Goal: Information Seeking & Learning: Compare options

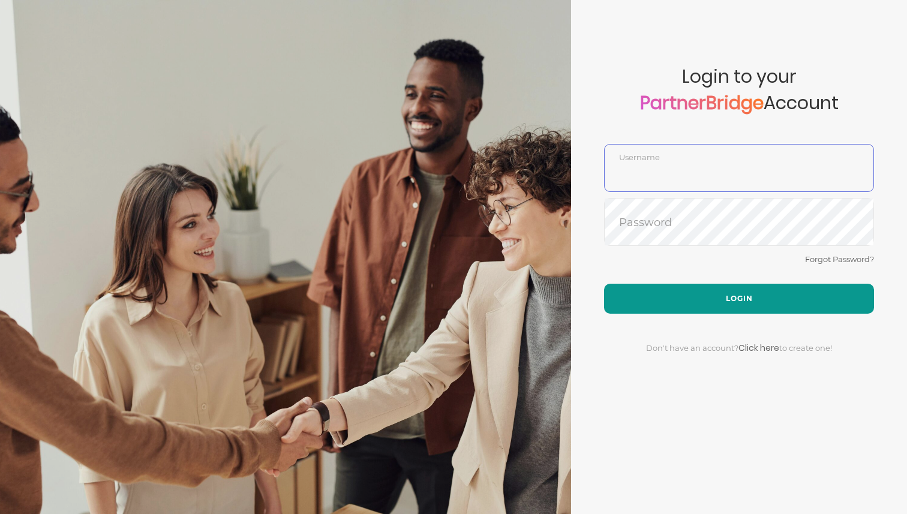
type input "DemoUser"
click at [641, 293] on button "Login" at bounding box center [739, 299] width 270 height 30
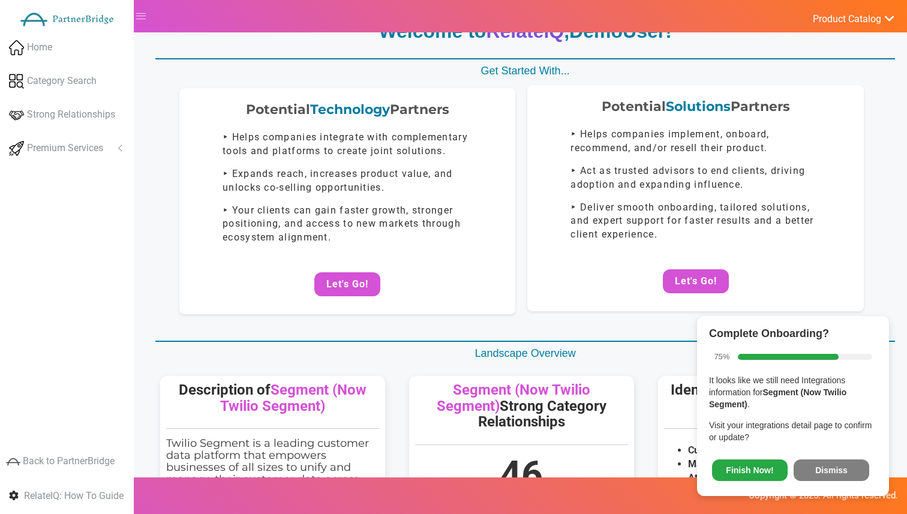
scroll to position [45, 0]
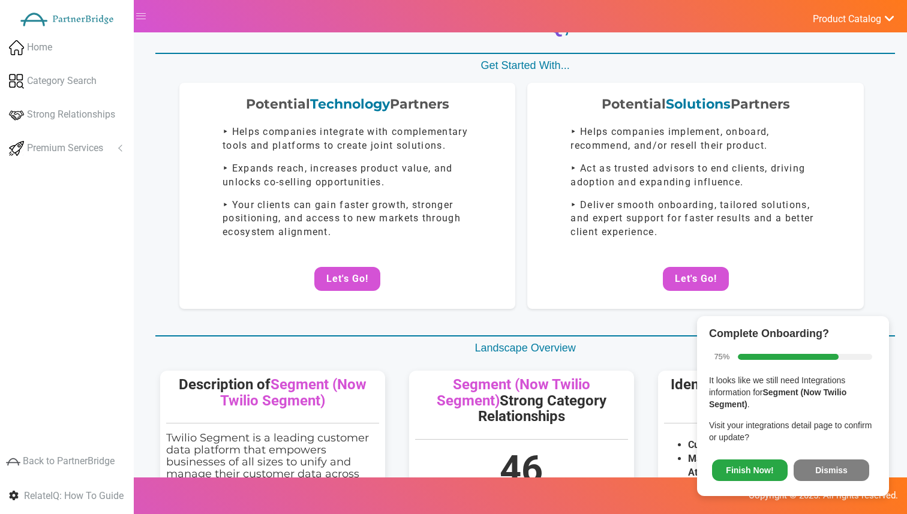
click at [844, 446] on div "Complete Onboarding? 75% It looks like we still need Integrations information f…" at bounding box center [793, 406] width 192 height 180
click at [844, 456] on span "Finish Now! Dismiss" at bounding box center [793, 468] width 168 height 32
click at [844, 463] on button "Dismiss" at bounding box center [832, 471] width 76 height 22
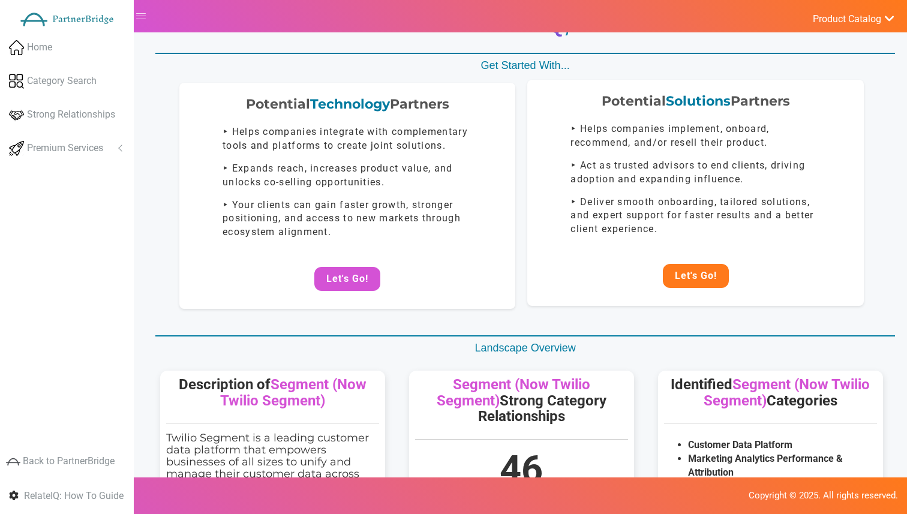
click at [694, 278] on button "Let's Go!" at bounding box center [696, 276] width 66 height 24
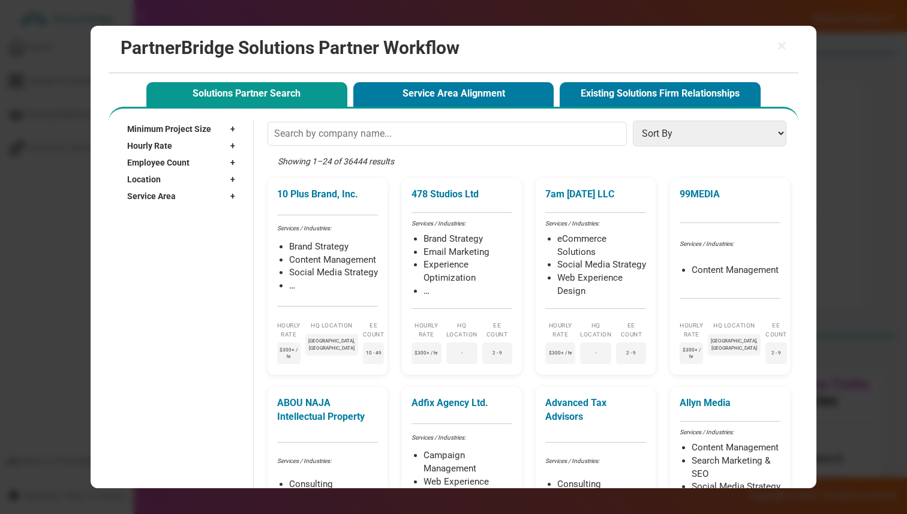
click at [194, 202] on div "Service Area +" at bounding box center [184, 196] width 114 height 17
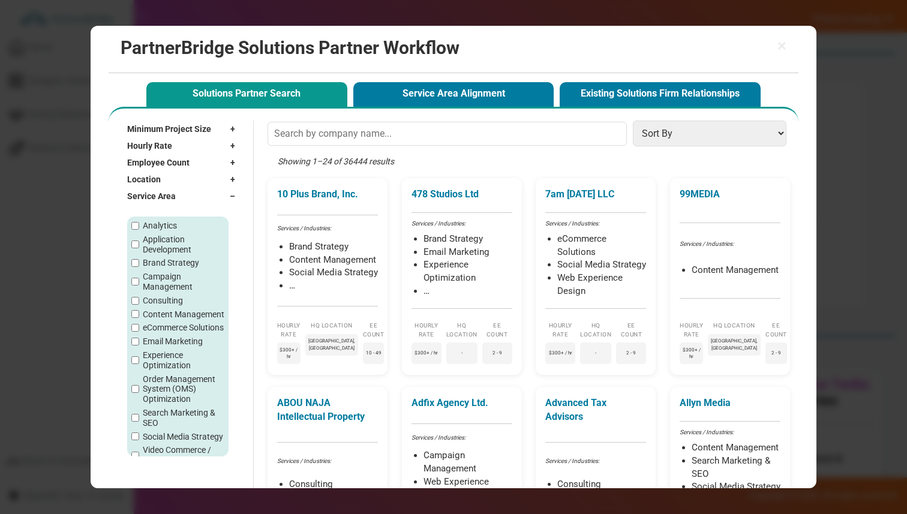
click at [194, 201] on div "Service Area –" at bounding box center [184, 196] width 114 height 17
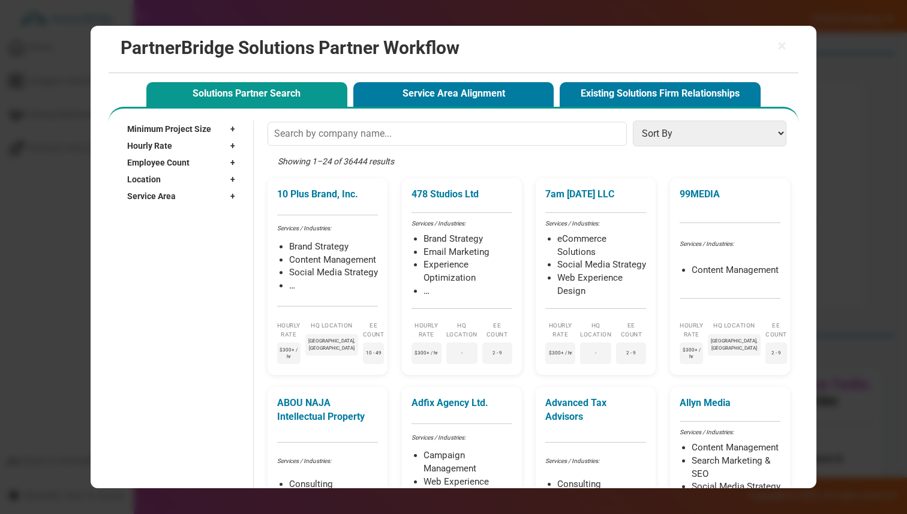
click at [187, 179] on div "Location +" at bounding box center [184, 179] width 114 height 17
click at [187, 179] on div "Location –" at bounding box center [184, 179] width 114 height 17
click at [187, 193] on div "Service Area +" at bounding box center [184, 196] width 114 height 17
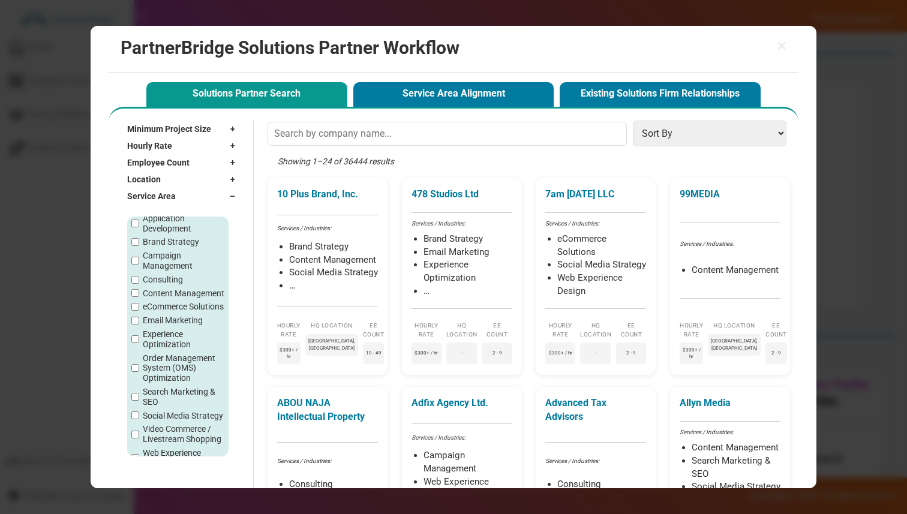
scroll to position [0, 0]
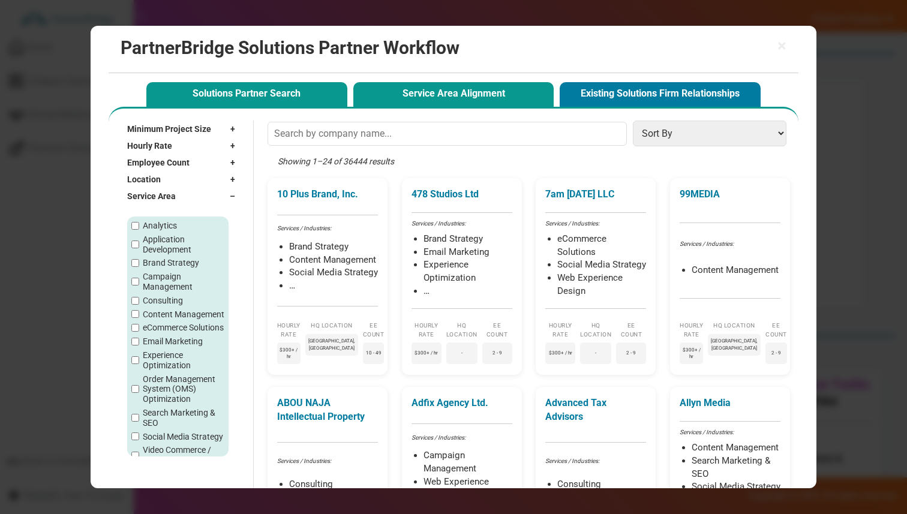
click at [362, 103] on button "Service Area Alignment" at bounding box center [453, 94] width 201 height 25
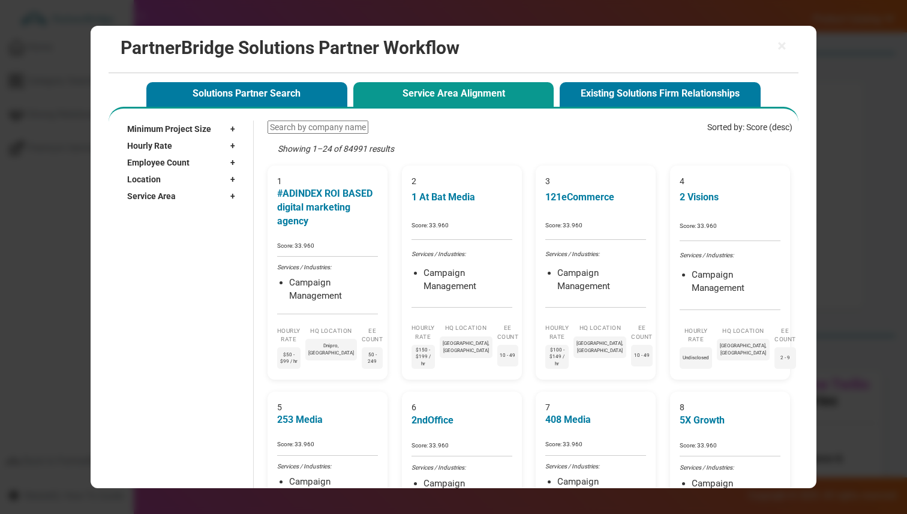
click at [176, 200] on div "Service Area +" at bounding box center [184, 196] width 114 height 17
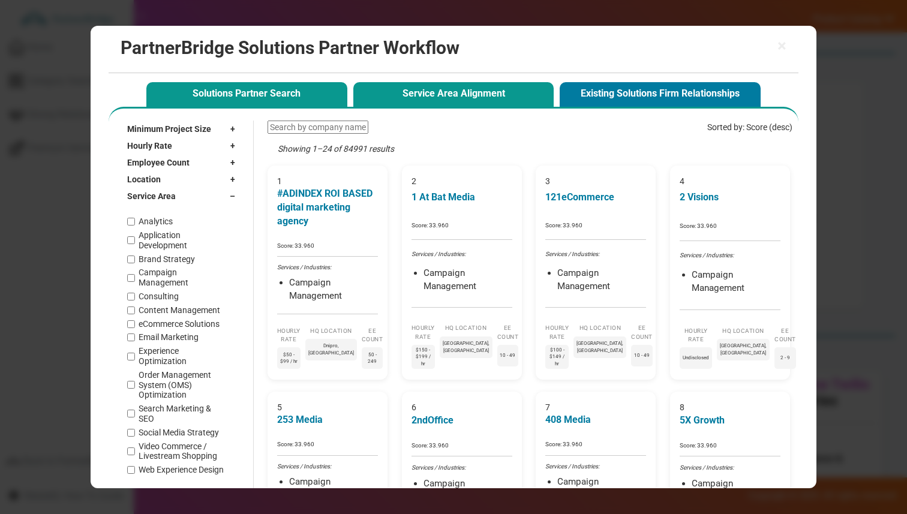
click at [281, 89] on button "Solutions Partner Search" at bounding box center [246, 94] width 201 height 25
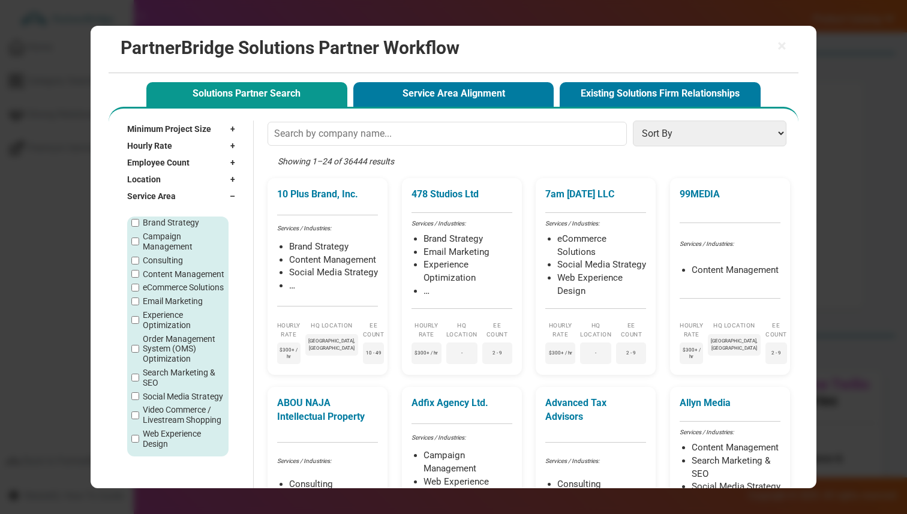
scroll to position [50, 0]
click at [383, 84] on button "Service Area Alignment" at bounding box center [453, 94] width 201 height 25
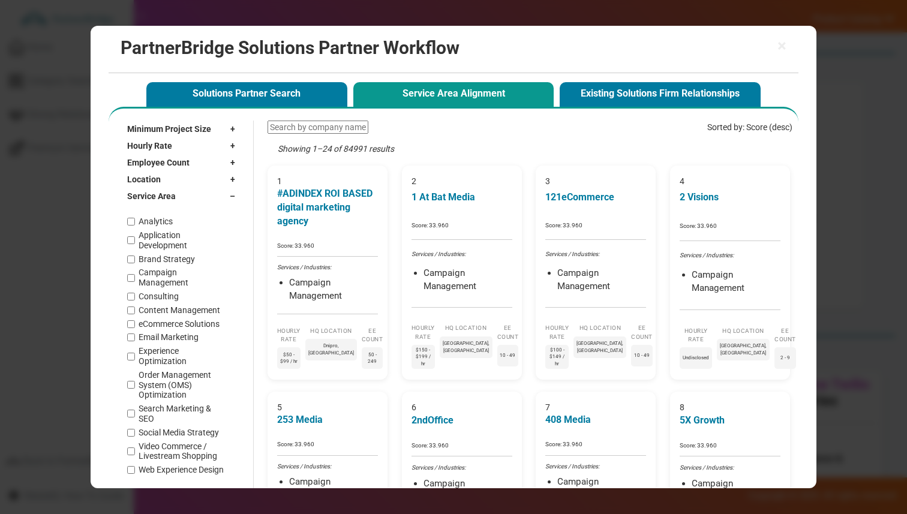
click at [194, 197] on div "Service Area –" at bounding box center [184, 196] width 114 height 17
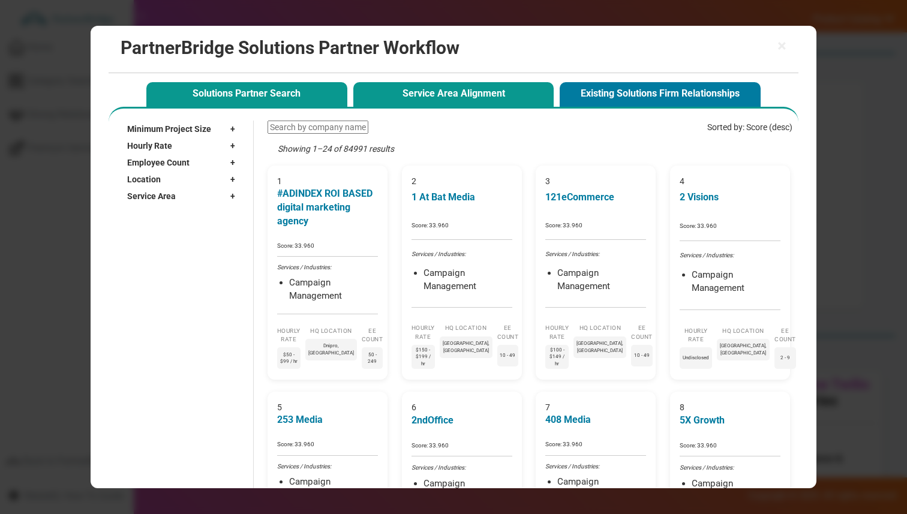
click at [275, 103] on button "Solutions Partner Search" at bounding box center [246, 94] width 201 height 25
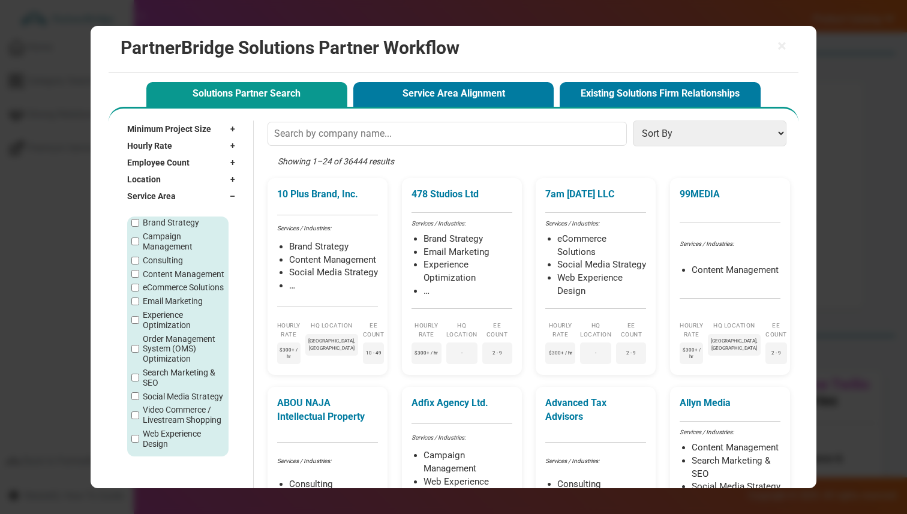
click at [387, 86] on button "Service Area Alignment" at bounding box center [453, 94] width 201 height 25
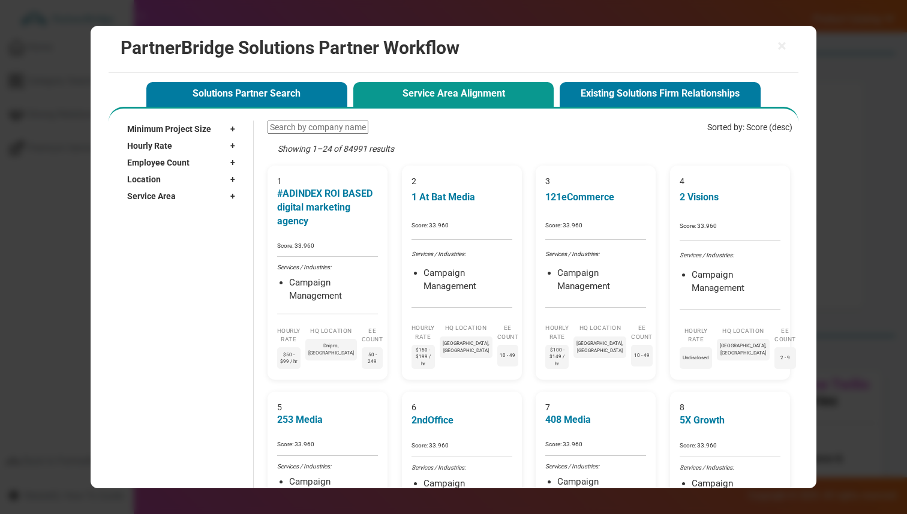
click at [154, 175] on span "Location" at bounding box center [144, 179] width 34 height 12
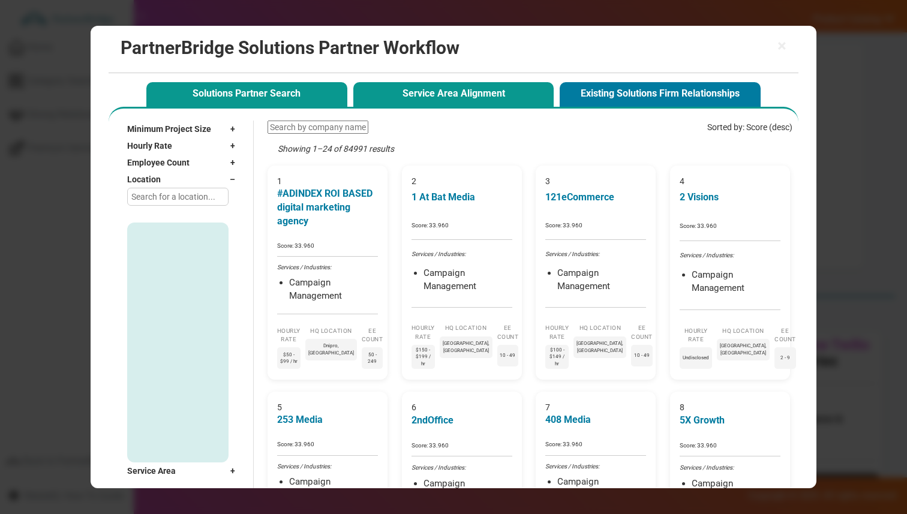
scroll to position [86, 0]
click at [189, 188] on input "text" at bounding box center [177, 197] width 101 height 18
click at [189, 182] on div "Location –" at bounding box center [184, 179] width 114 height 17
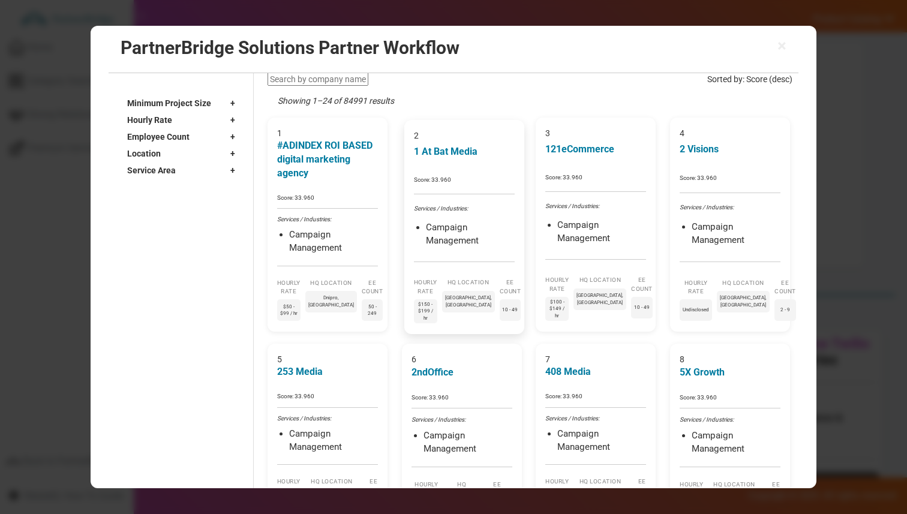
scroll to position [0, 0]
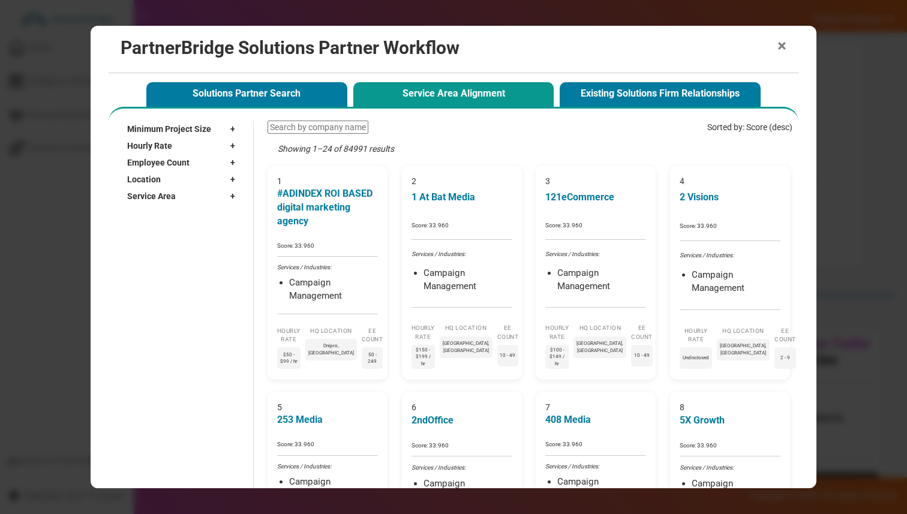
click at [785, 46] on span "×" at bounding box center [782, 46] width 9 height 17
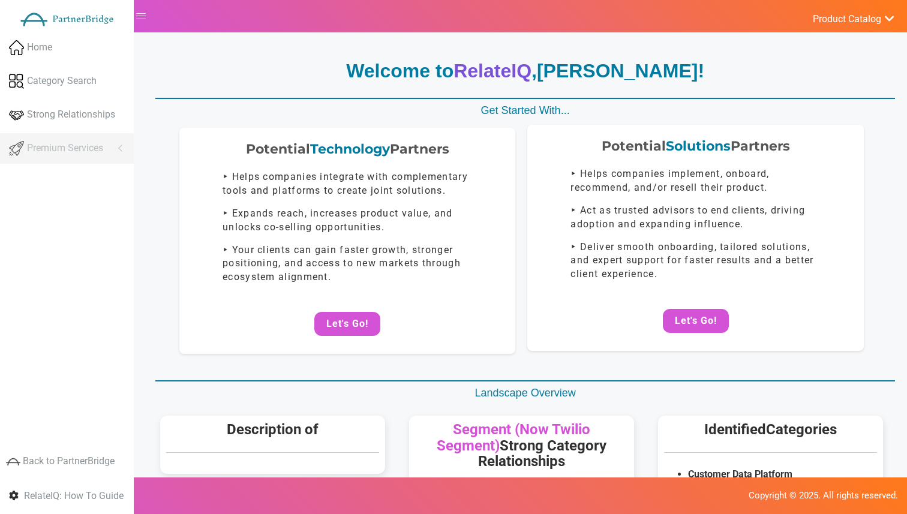
scroll to position [86, 0]
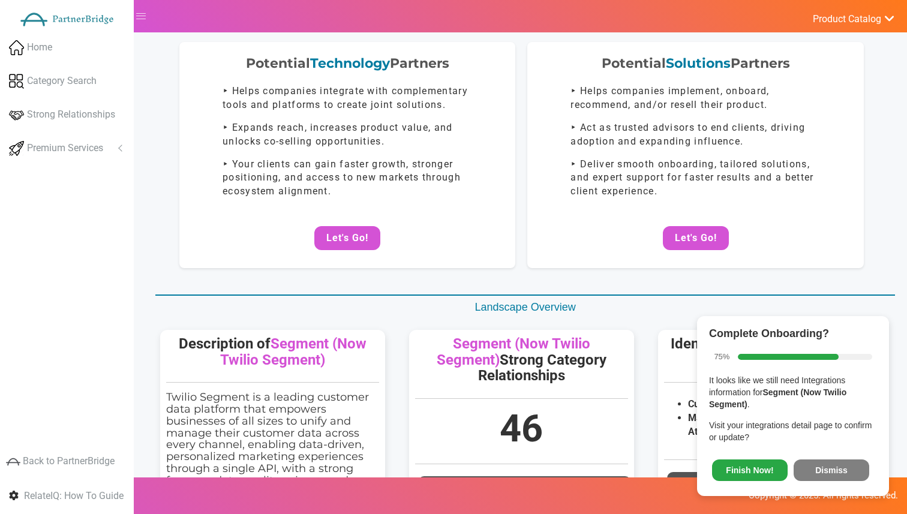
click at [804, 466] on button "Dismiss" at bounding box center [832, 471] width 76 height 22
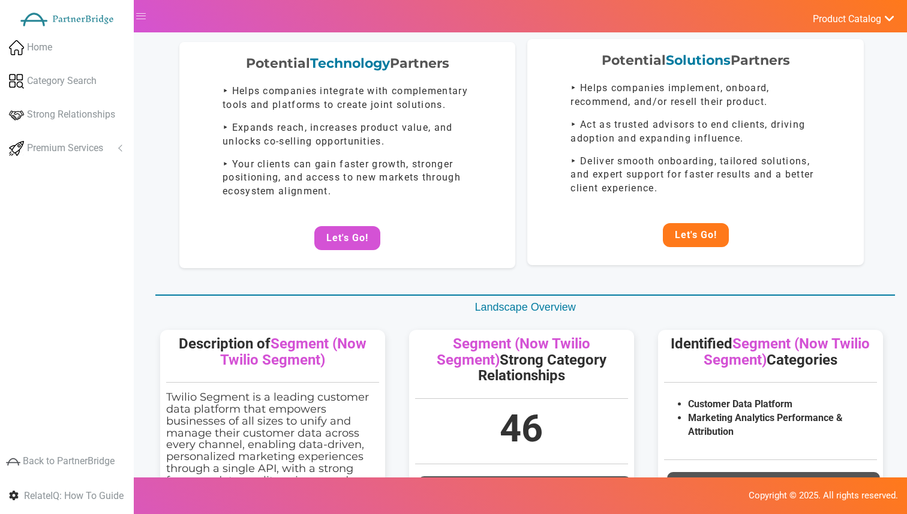
click at [701, 233] on button "Let's Go!" at bounding box center [696, 235] width 66 height 24
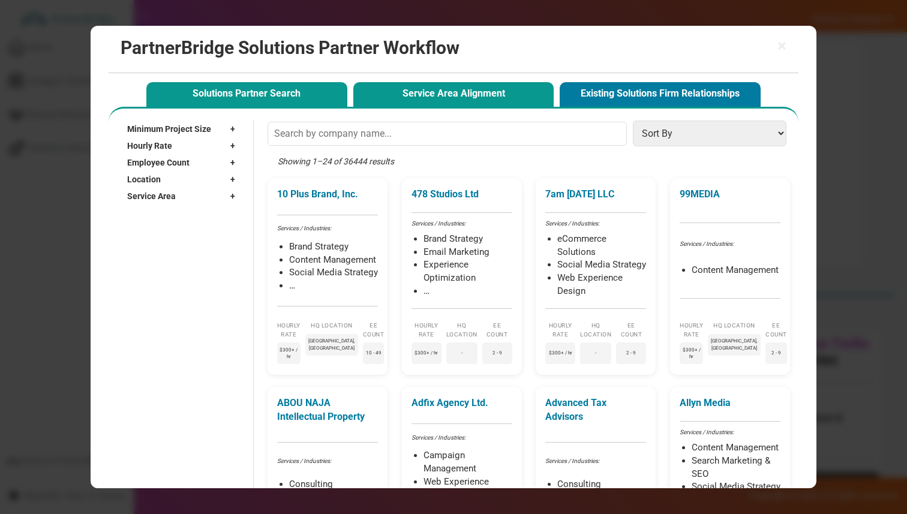
click at [473, 98] on button "Service Area Alignment" at bounding box center [453, 94] width 201 height 25
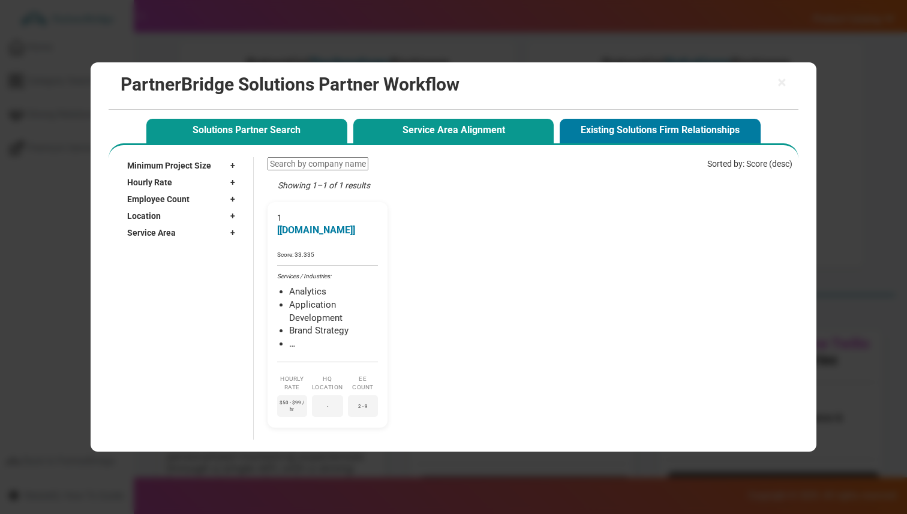
click at [307, 142] on button "Solutions Partner Search" at bounding box center [246, 131] width 201 height 25
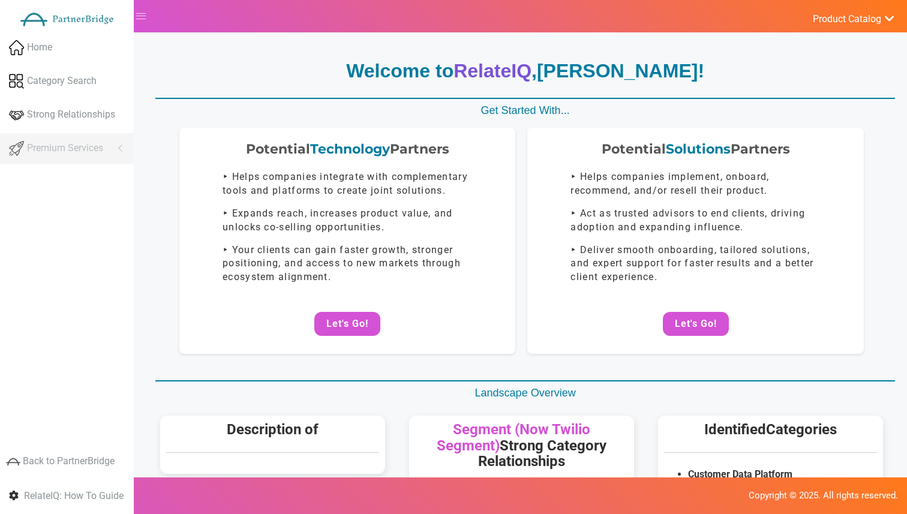
scroll to position [86, 0]
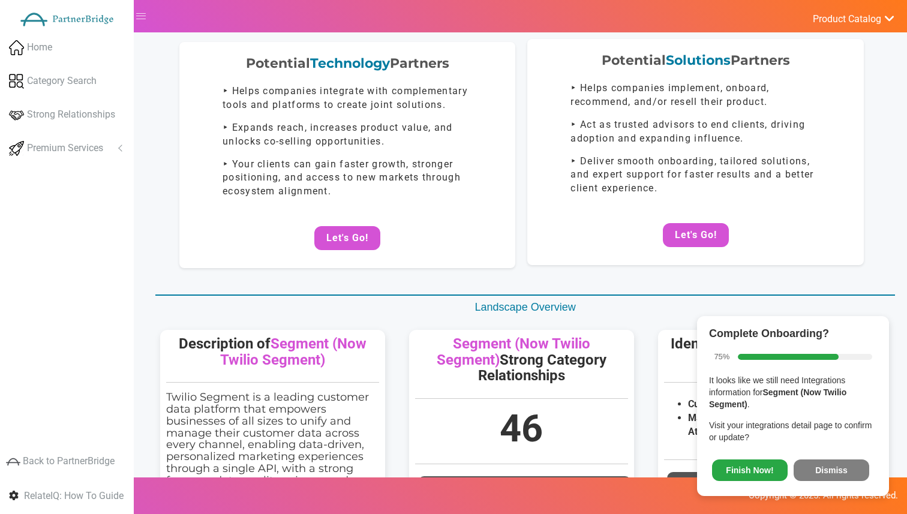
click at [707, 248] on div "Potential Solutions Partners ‣ Helps companies implement, onboard, recommend, a…" at bounding box center [695, 152] width 336 height 226
click at [700, 231] on button "Let's Go!" at bounding box center [696, 235] width 66 height 24
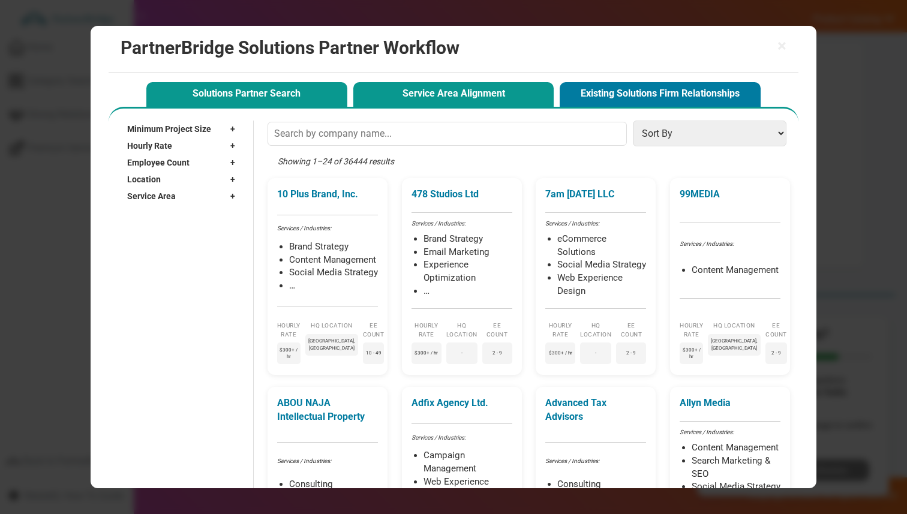
click at [481, 103] on button "Service Area Alignment" at bounding box center [453, 94] width 201 height 25
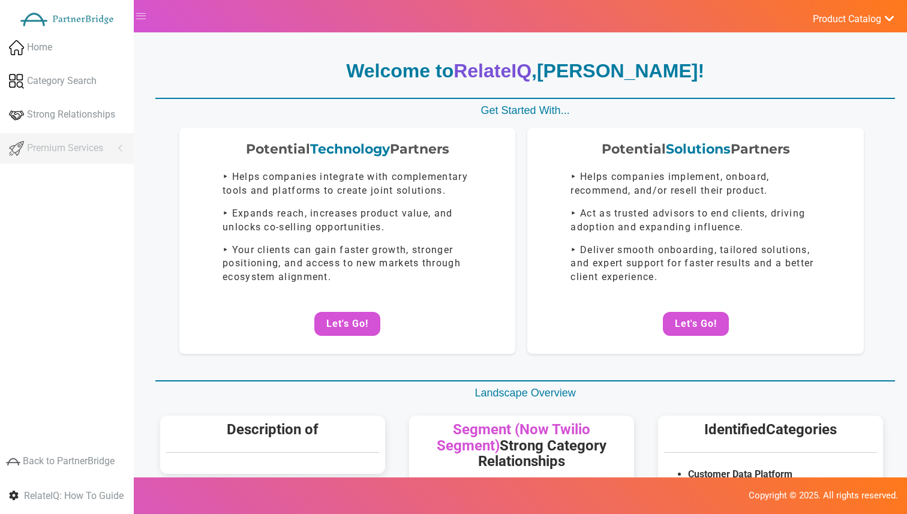
scroll to position [86, 0]
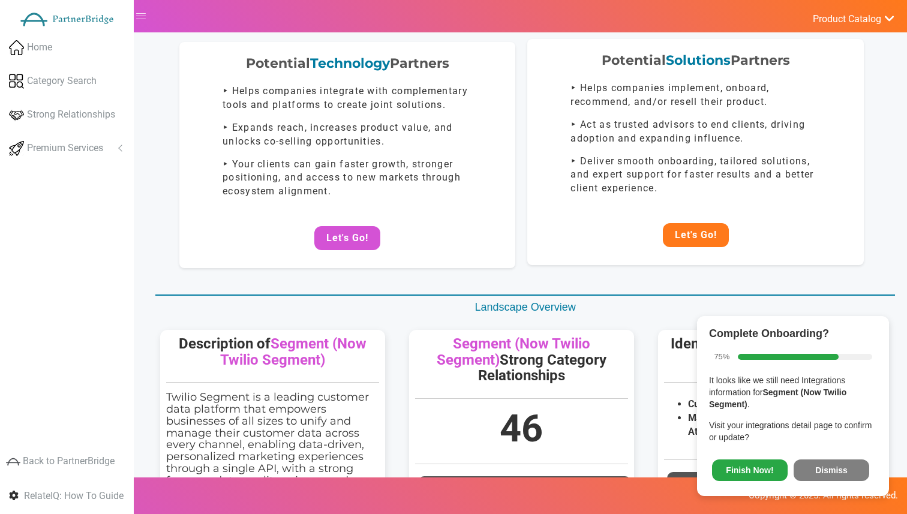
click at [668, 238] on button "Let's Go!" at bounding box center [696, 235] width 66 height 24
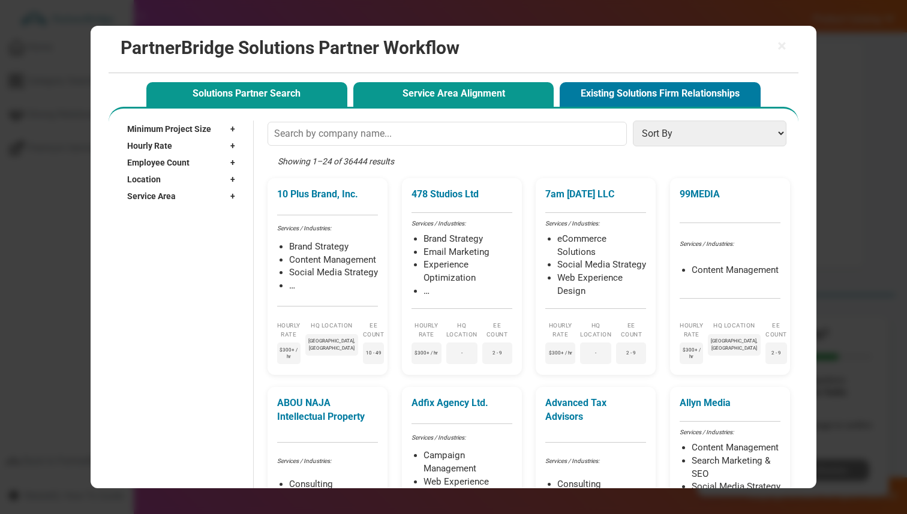
click at [443, 92] on button "Service Area Alignment" at bounding box center [453, 94] width 201 height 25
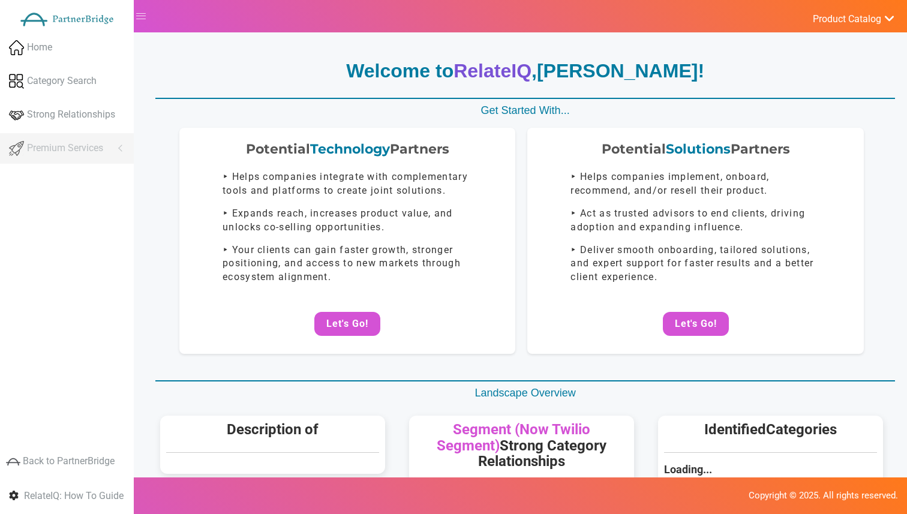
scroll to position [86, 0]
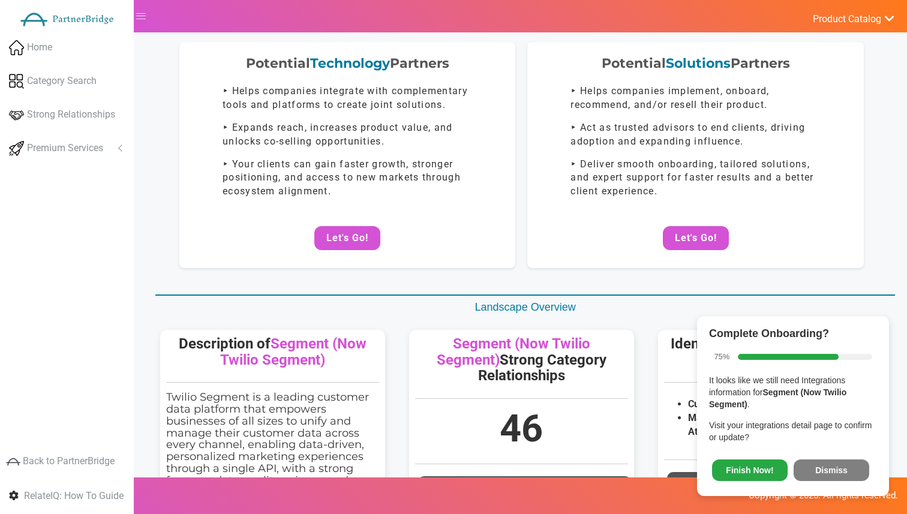
click at [824, 462] on button "Dismiss" at bounding box center [832, 471] width 76 height 22
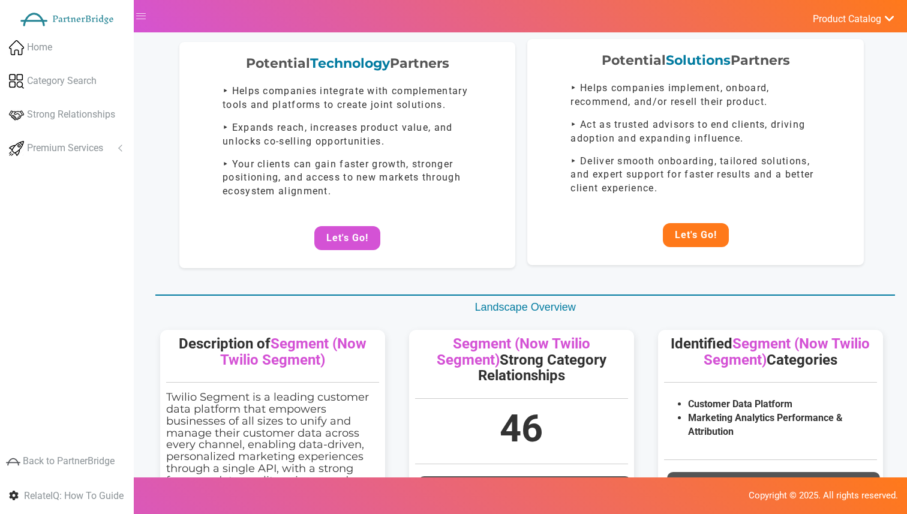
click at [709, 227] on button "Let's Go!" at bounding box center [696, 235] width 66 height 24
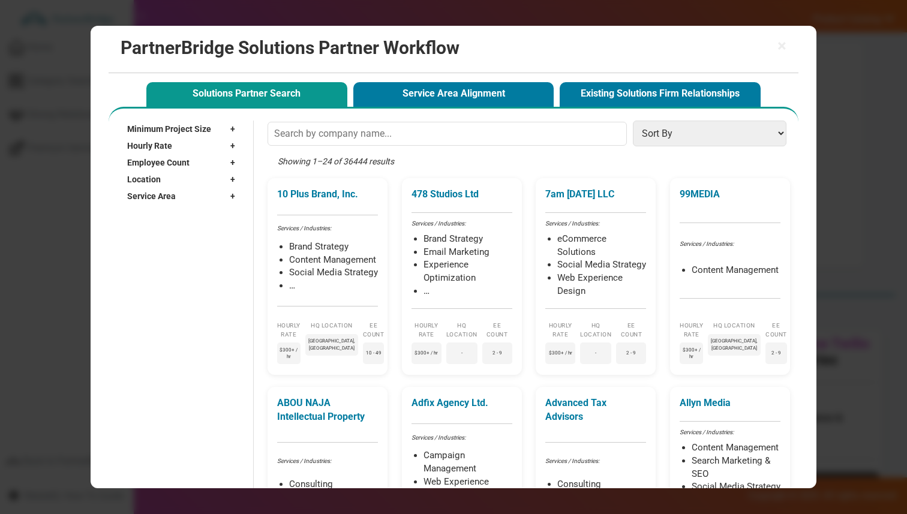
click at [427, 77] on span "Solutions Partner Search Service Area Alignment Existing Solutions Firm Relatio…" at bounding box center [454, 90] width 690 height 34
click at [431, 90] on button "Service Area Alignment" at bounding box center [453, 94] width 201 height 25
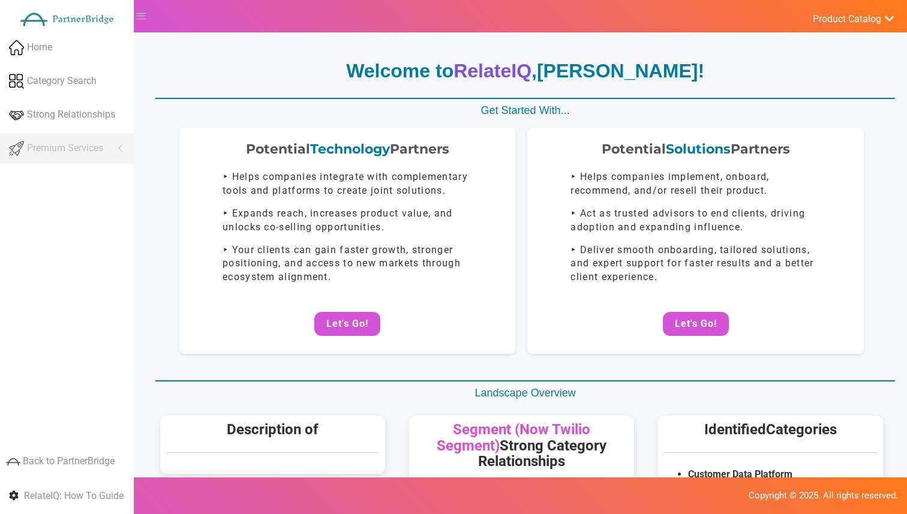
scroll to position [86, 0]
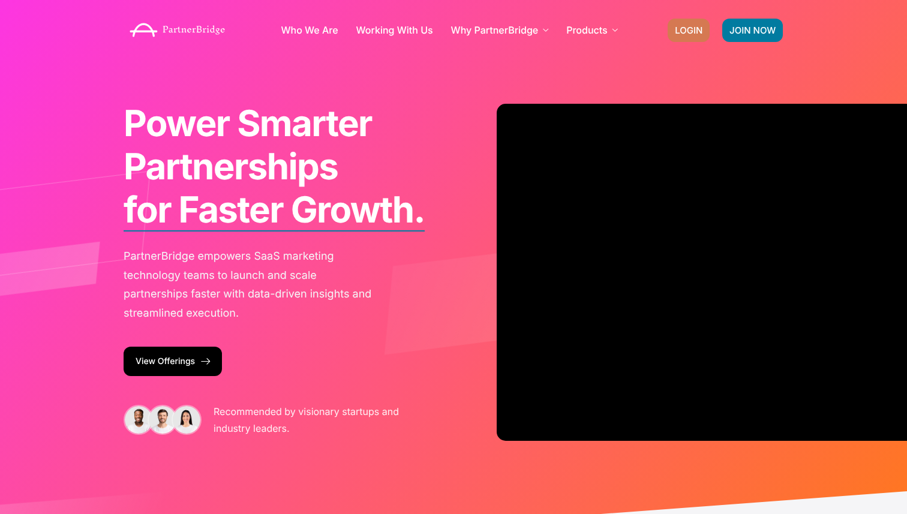
click at [679, 31] on span "LOGIN" at bounding box center [689, 30] width 28 height 9
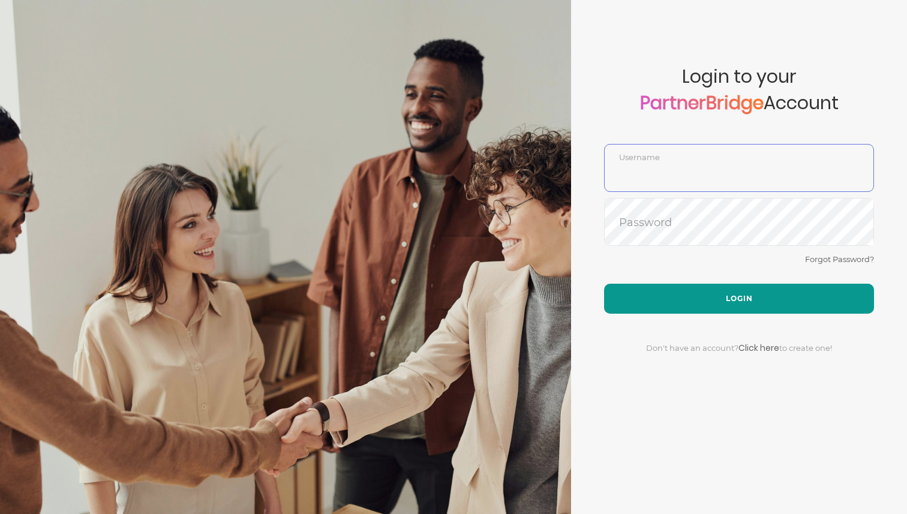
type input "DemoUser"
click at [740, 287] on button "Login" at bounding box center [739, 299] width 270 height 30
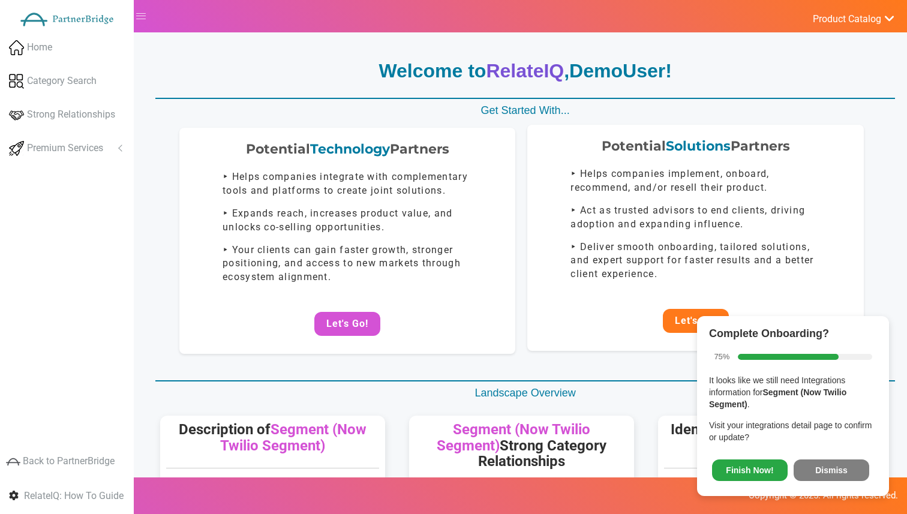
click at [673, 323] on button "Let's Go!" at bounding box center [696, 321] width 66 height 24
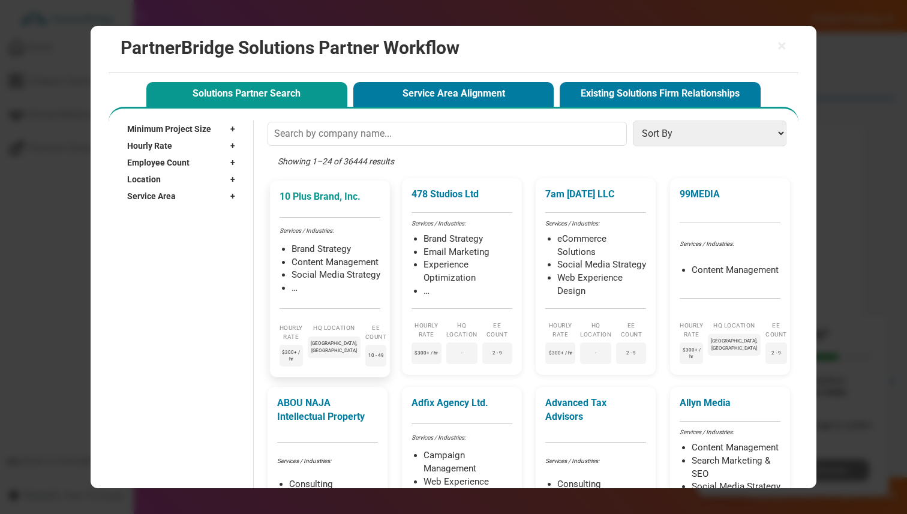
click at [366, 191] on p "10 Plus Brand, Inc." at bounding box center [330, 197] width 101 height 14
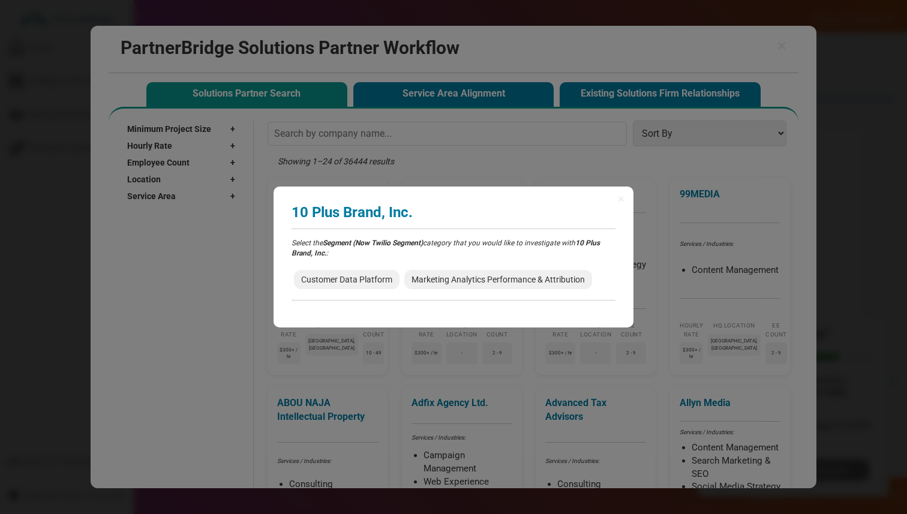
drag, startPoint x: 443, startPoint y: 214, endPoint x: 146, endPoint y: 0, distance: 365.8
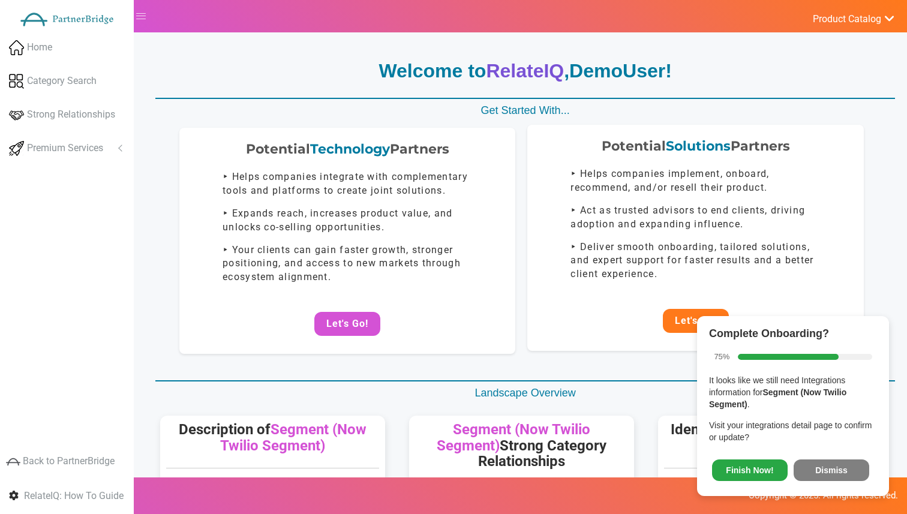
click at [676, 316] on button "Let's Go!" at bounding box center [696, 321] width 66 height 24
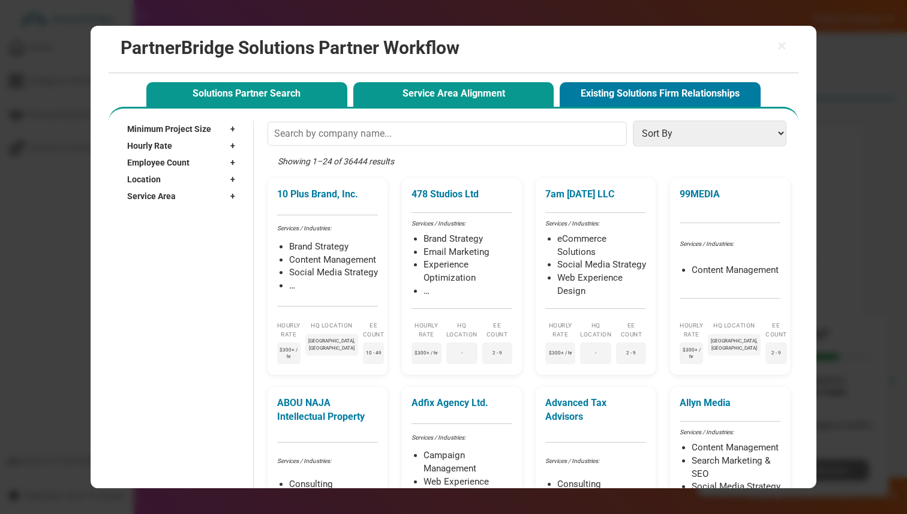
click at [487, 97] on button "Service Area Alignment" at bounding box center [453, 94] width 201 height 25
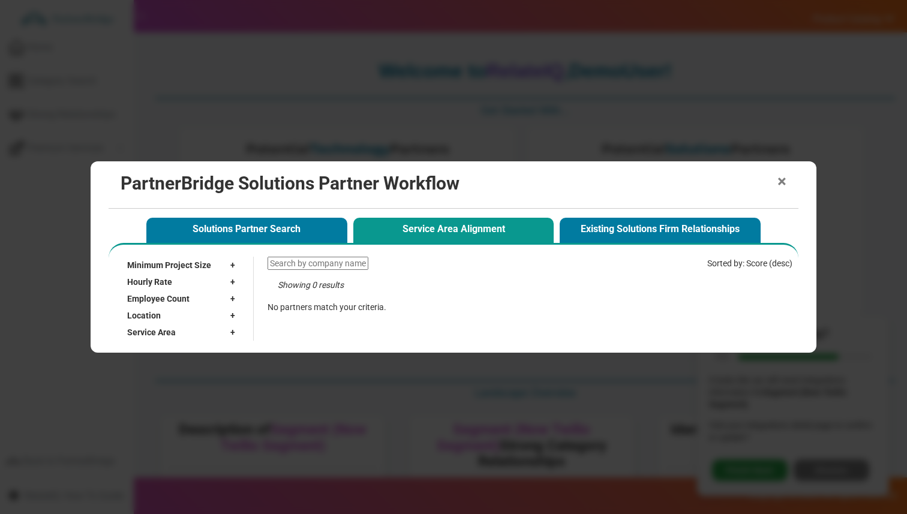
click at [785, 178] on span "×" at bounding box center [782, 181] width 9 height 17
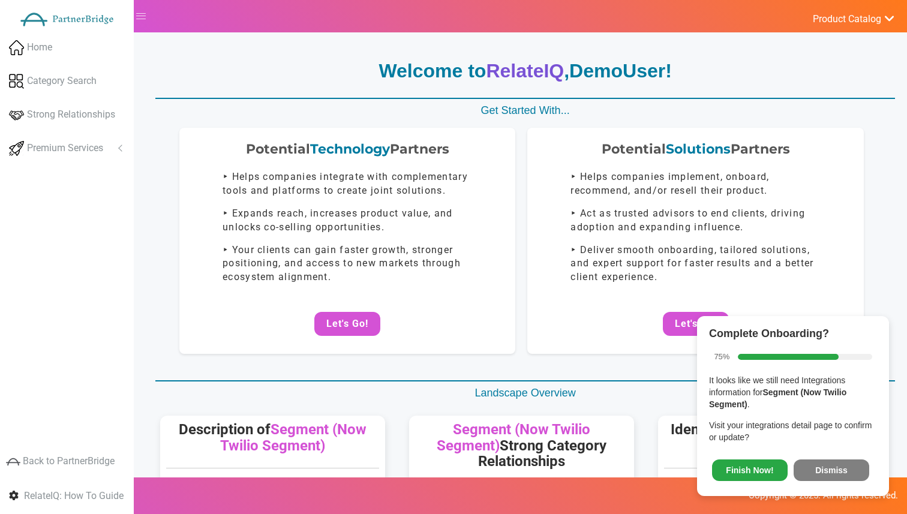
click at [825, 467] on button "Dismiss" at bounding box center [832, 471] width 76 height 22
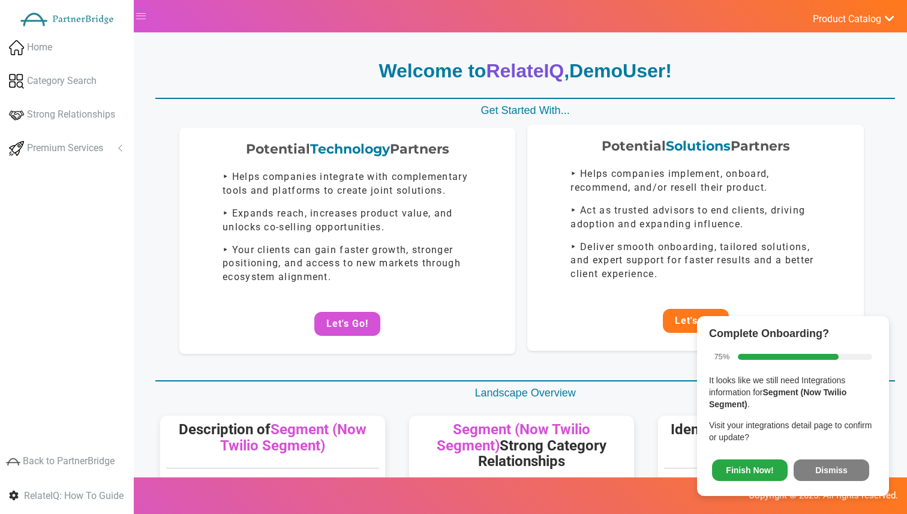
click at [674, 314] on button "Let's Go!" at bounding box center [696, 321] width 66 height 24
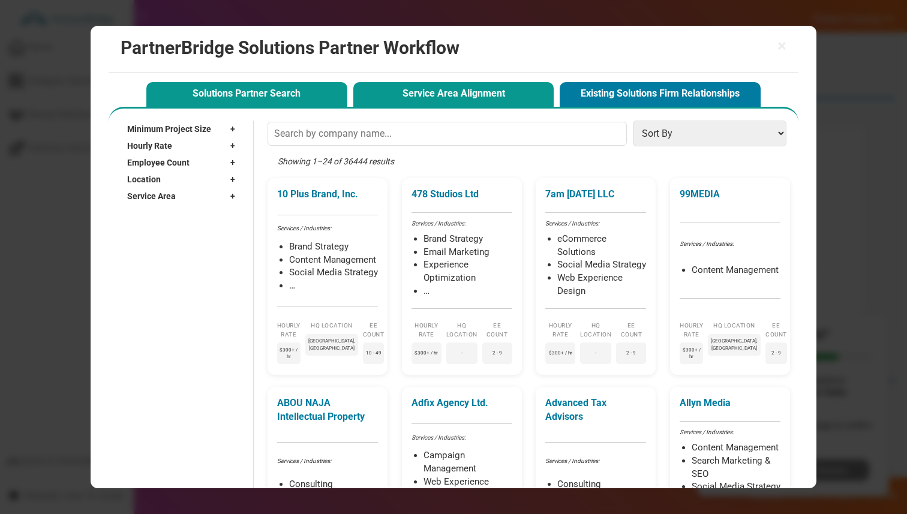
click at [429, 105] on button "Service Area Alignment" at bounding box center [453, 94] width 201 height 25
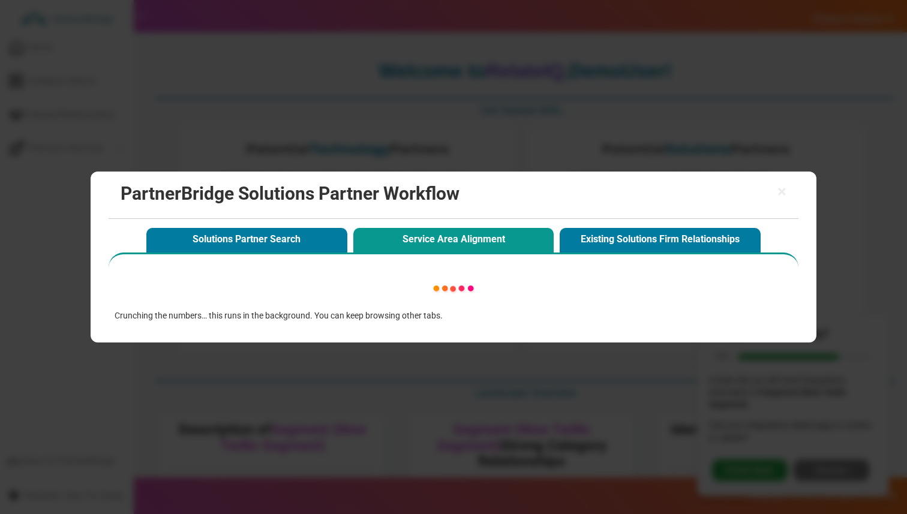
click at [773, 191] on h2 "PartnerBridge Solutions Partner Workflow" at bounding box center [454, 194] width 666 height 20
click at [780, 191] on span "×" at bounding box center [782, 192] width 9 height 17
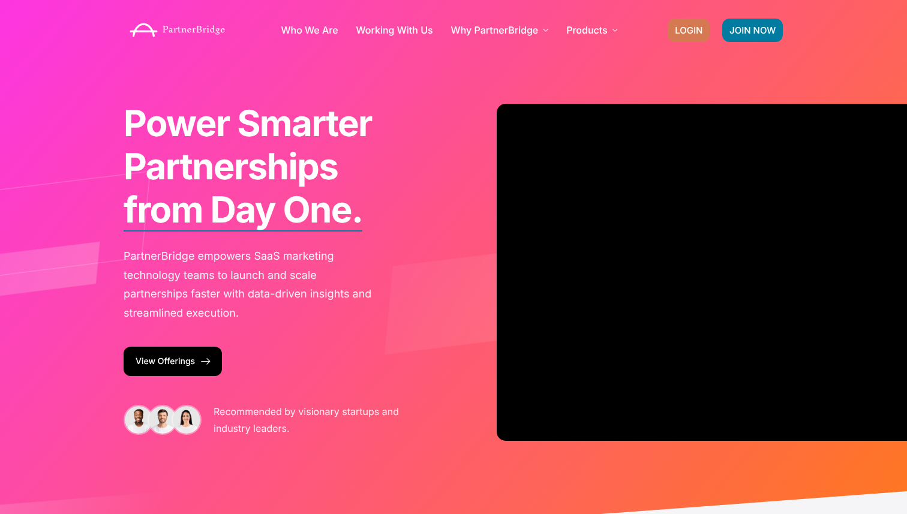
click at [691, 24] on link "LOGIN" at bounding box center [689, 30] width 42 height 23
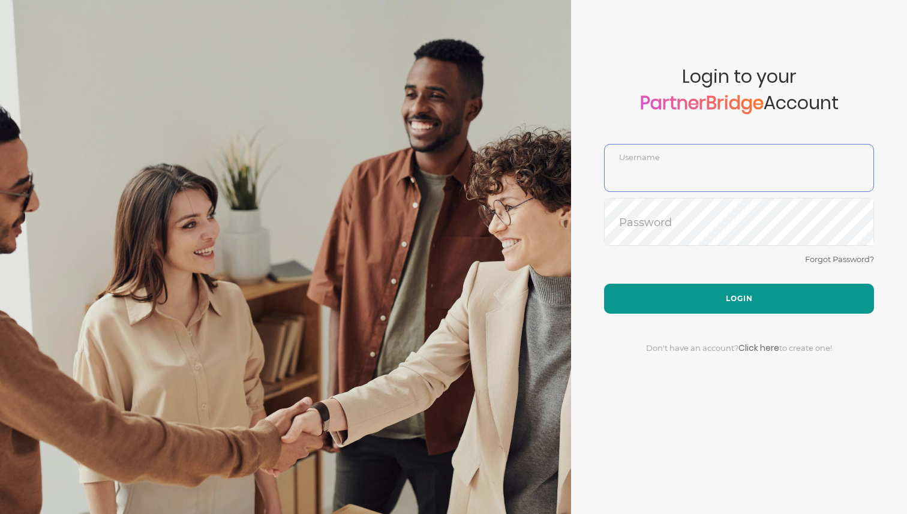
type input "DemoUser"
click at [691, 309] on button "Login" at bounding box center [739, 299] width 270 height 30
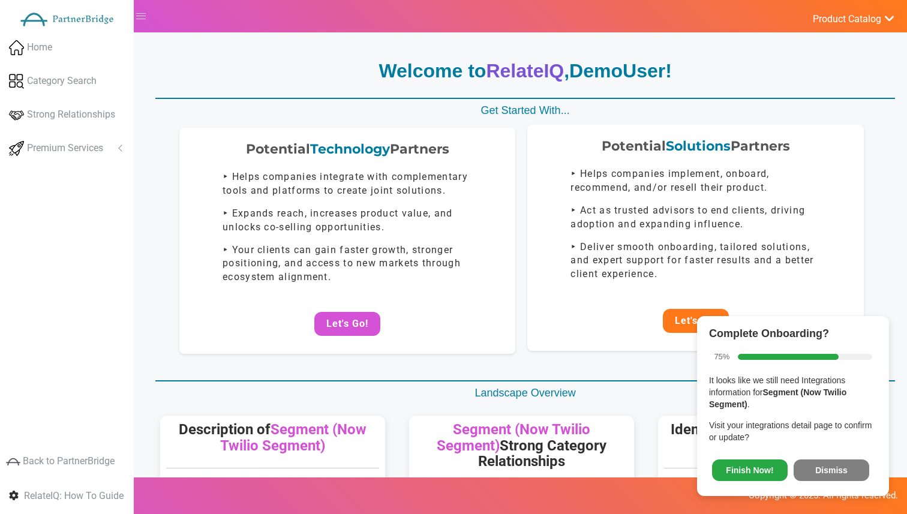
click at [684, 322] on button "Let's Go!" at bounding box center [696, 321] width 66 height 24
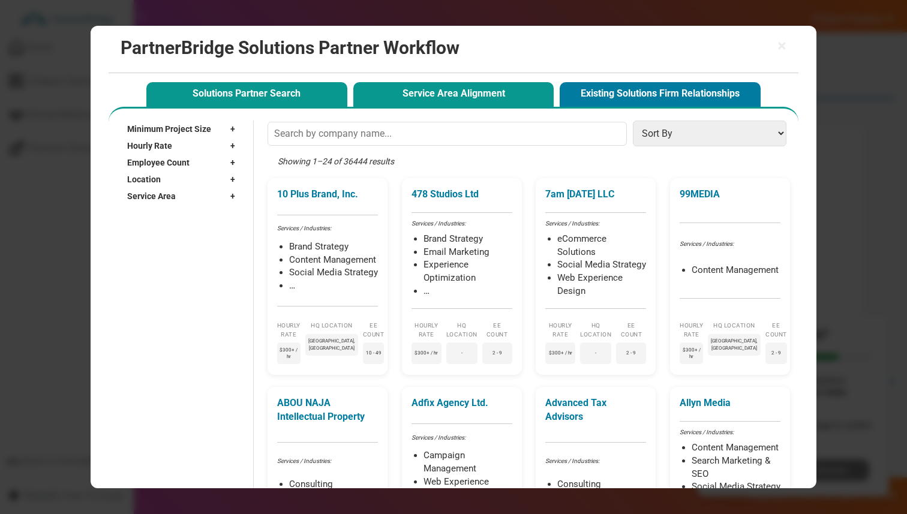
click at [487, 92] on button "Service Area Alignment" at bounding box center [453, 94] width 201 height 25
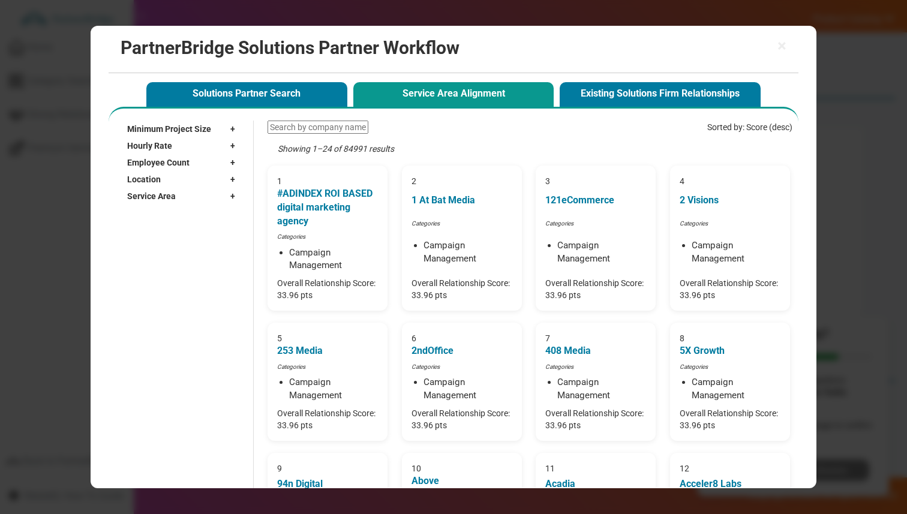
click at [316, 124] on input "text" at bounding box center [318, 127] width 101 height 13
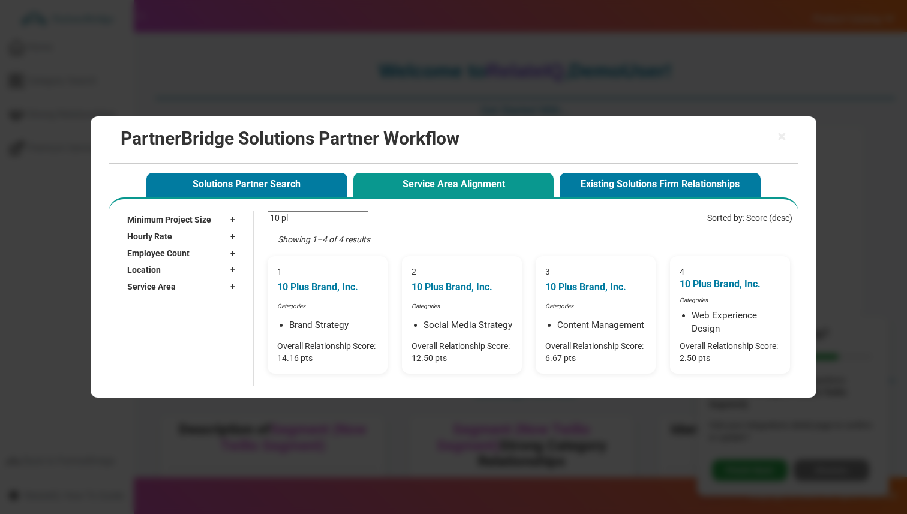
type input "10 pl"
click at [362, 269] on div "1" at bounding box center [330, 274] width 101 height 12
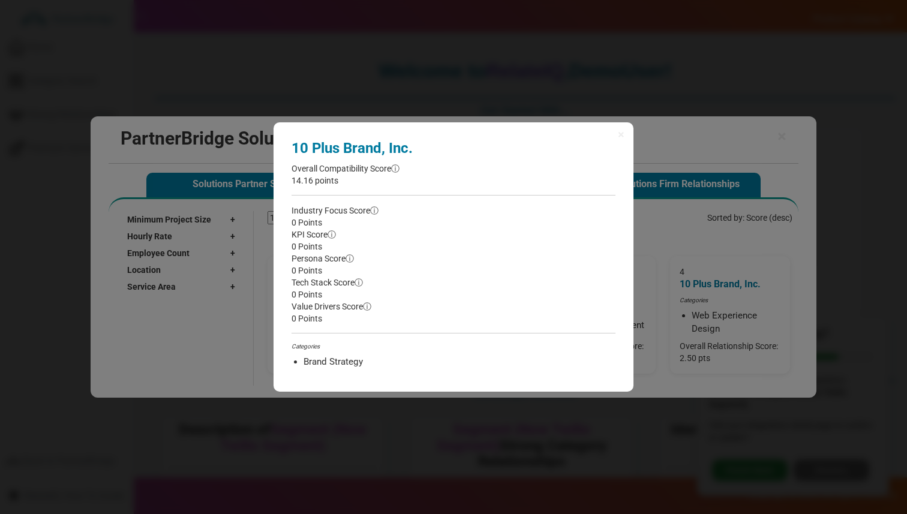
click at [640, 257] on div "× 10 Plus Brand, Inc. Overall Compatibility Score ⓘ 14.16 points Industry Focus…" at bounding box center [453, 257] width 907 height 514
click at [634, 133] on div "× 10 Plus Brand, Inc. Overall Compatibility Score ⓘ 14.16 points Industry Focus…" at bounding box center [453, 257] width 907 height 514
click at [628, 133] on div "× 10 Plus Brand, Inc. Overall Compatibility Score ⓘ 14.16 points Industry Focus…" at bounding box center [454, 256] width 360 height 269
click at [626, 133] on div "× 10 Plus Brand, Inc. Overall Compatibility Score ⓘ 14.16 points Industry Focus…" at bounding box center [454, 256] width 360 height 269
click at [624, 133] on span "×" at bounding box center [621, 134] width 7 height 12
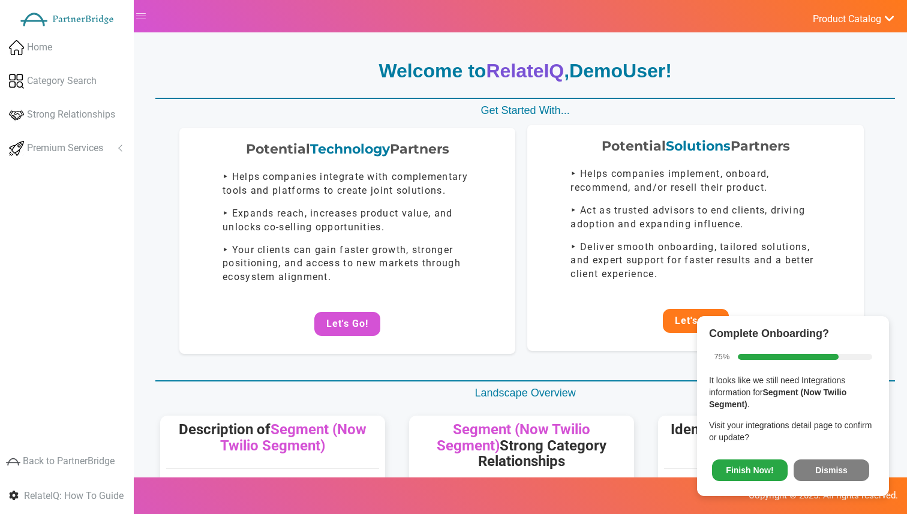
click at [671, 317] on button "Let's Go!" at bounding box center [696, 321] width 66 height 24
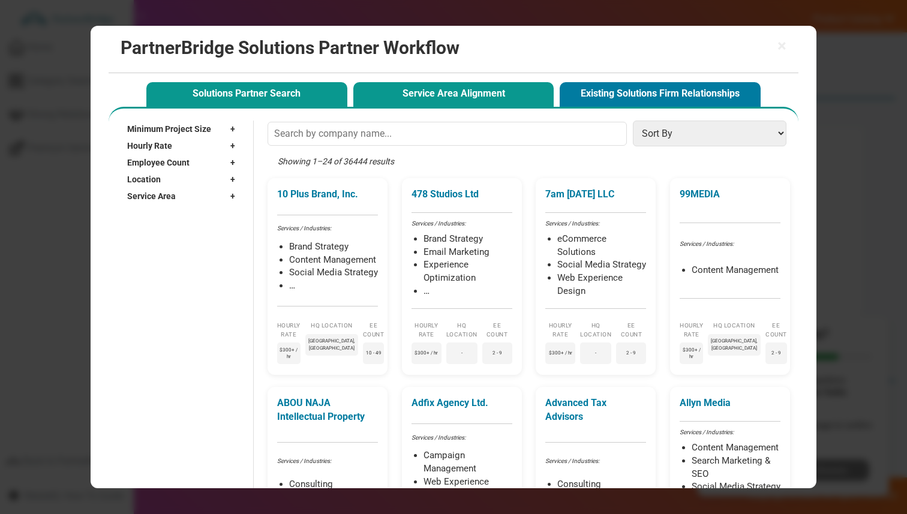
click at [460, 103] on button "Service Area Alignment" at bounding box center [453, 94] width 201 height 25
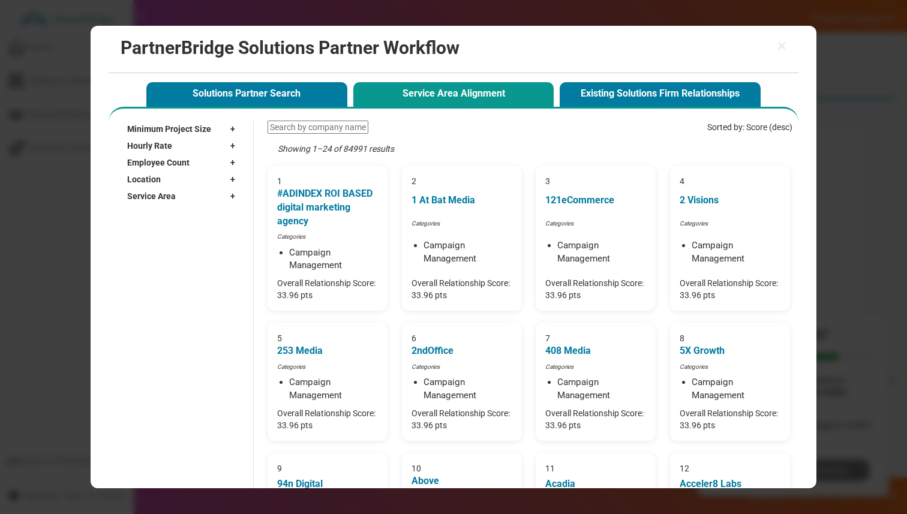
click at [322, 125] on input "text" at bounding box center [318, 127] width 101 height 13
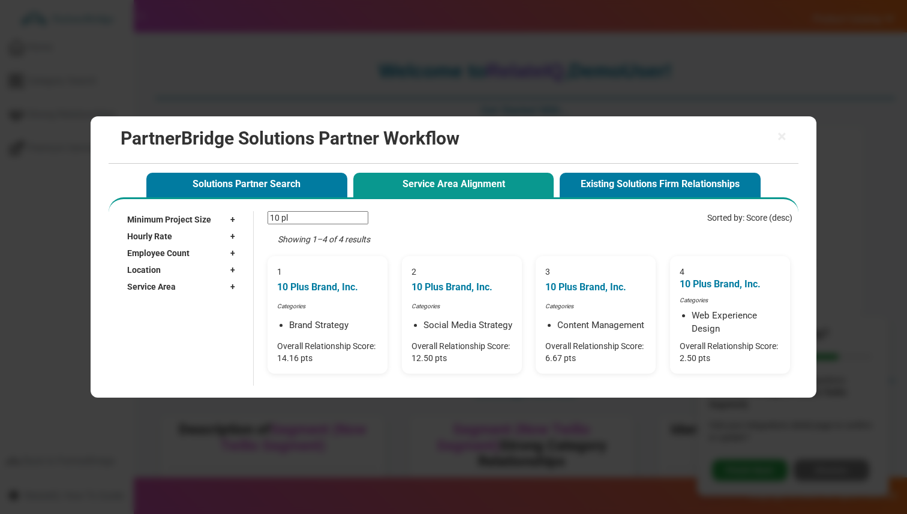
type input "10 pl"
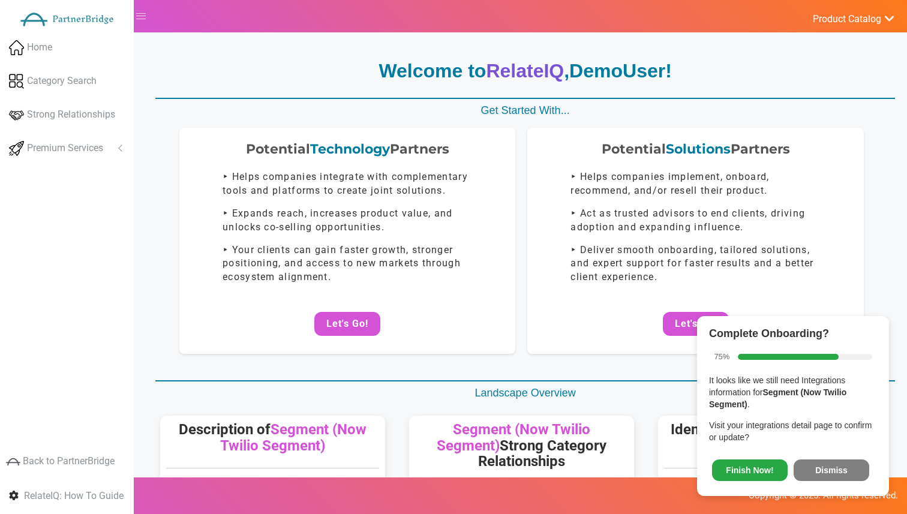
click at [815, 464] on button "Dismiss" at bounding box center [832, 471] width 76 height 22
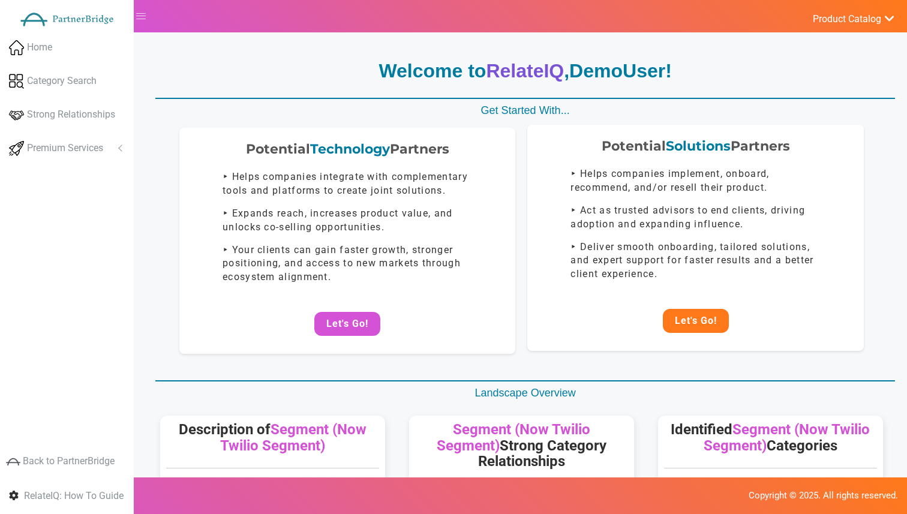
click at [702, 330] on button "Let's Go!" at bounding box center [696, 321] width 66 height 24
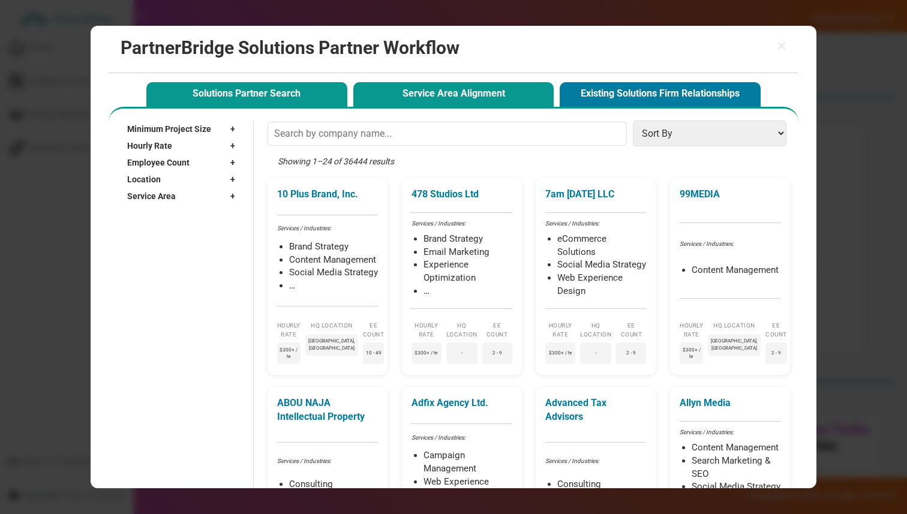
click at [481, 96] on button "Service Area Alignment" at bounding box center [453, 94] width 201 height 25
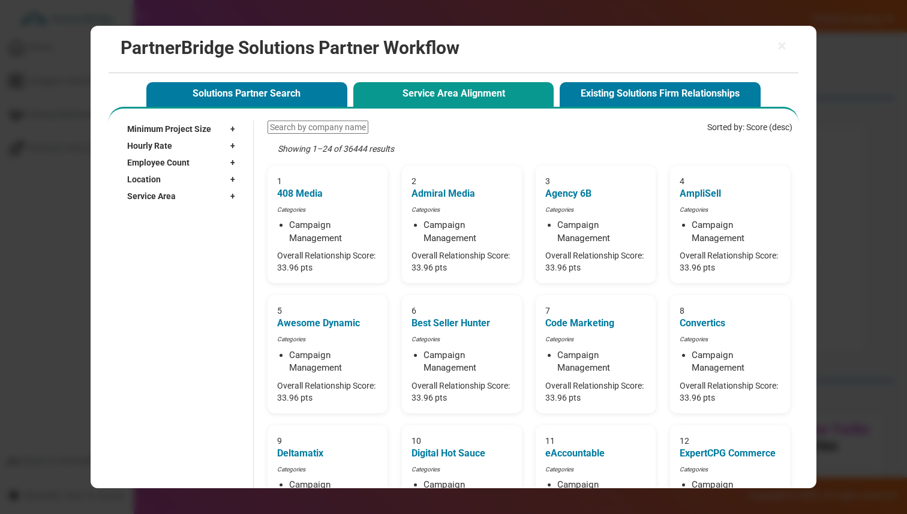
click at [338, 128] on input "text" at bounding box center [318, 127] width 101 height 13
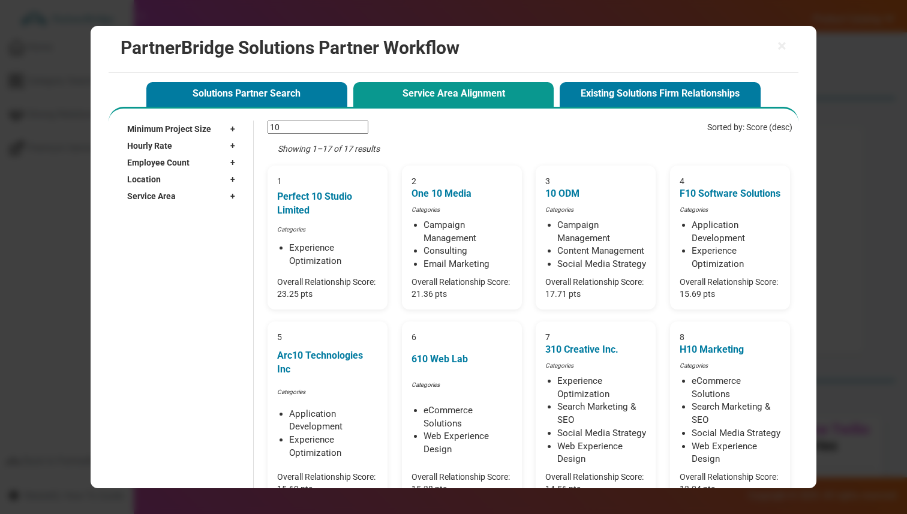
type input "1"
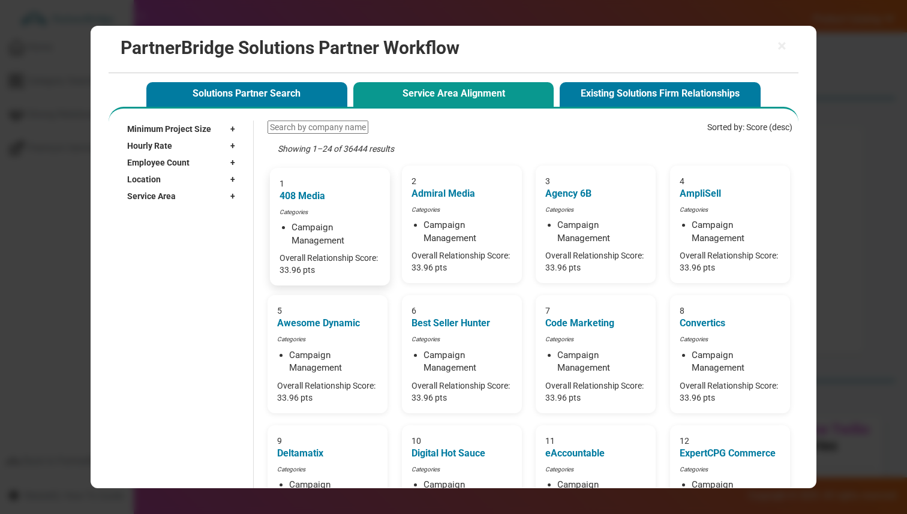
click at [345, 224] on li "Campaign Management" at bounding box center [336, 234] width 89 height 26
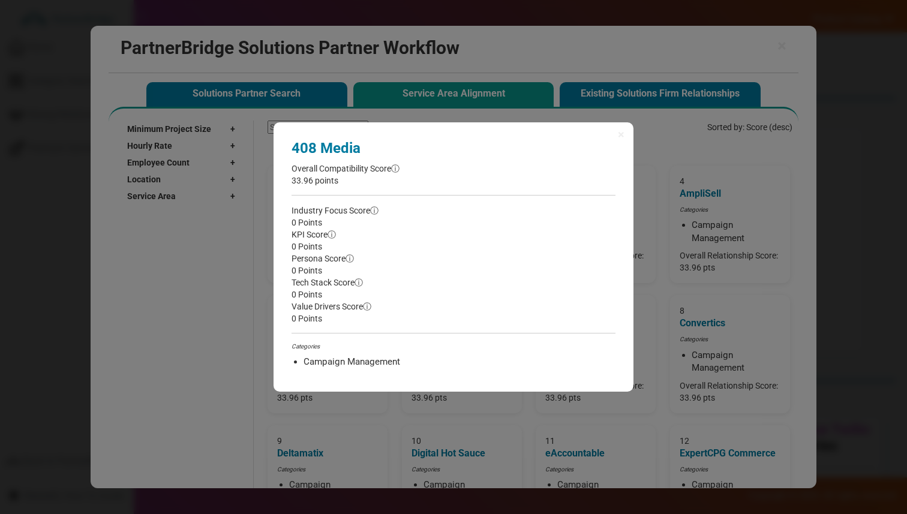
click at [239, 250] on div "× 408 Media Overall Compatibility Score ⓘ 33.96 points Industry Focus Score ⓘ 0…" at bounding box center [453, 257] width 907 height 514
click at [257, 373] on div "× 408 Media Overall Compatibility Score ⓘ 33.96 points Industry Focus Score ⓘ 0…" at bounding box center [453, 257] width 907 height 514
click at [622, 130] on span "×" at bounding box center [621, 134] width 7 height 12
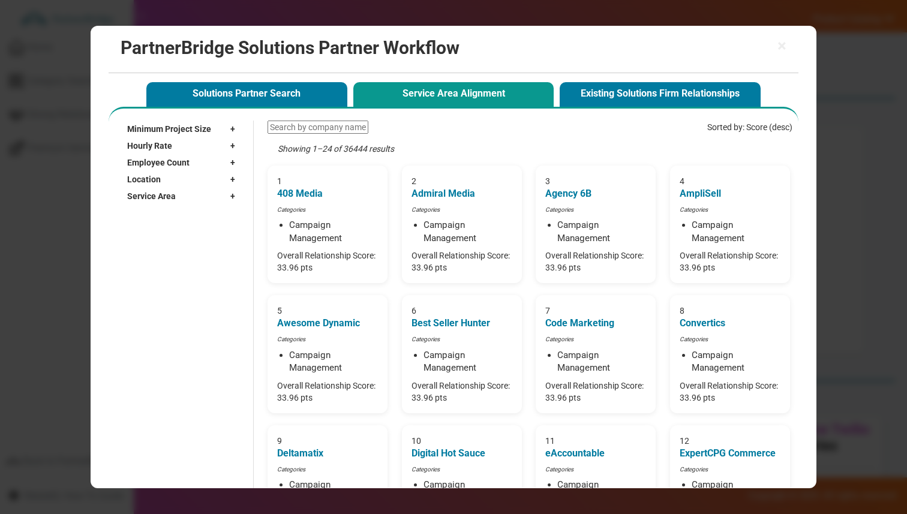
click at [155, 192] on span "Service Area" at bounding box center [151, 196] width 49 height 12
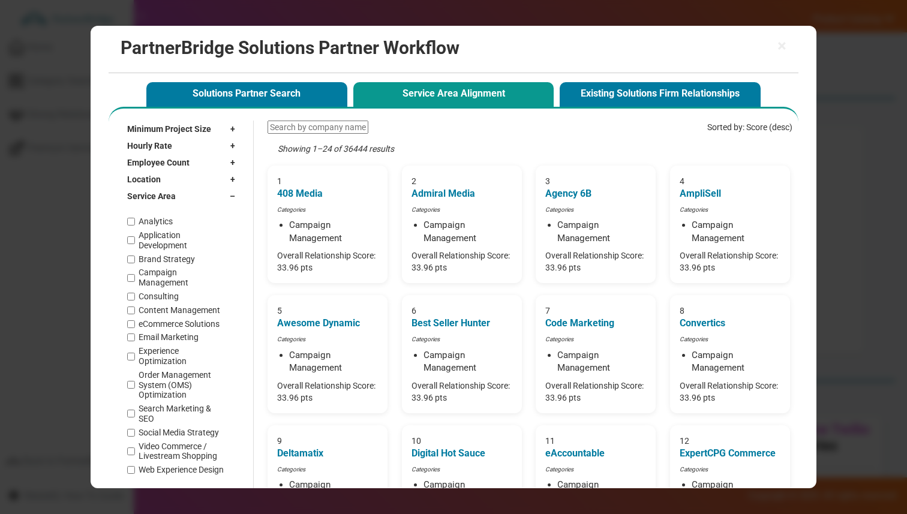
click at [154, 244] on label "Application Development" at bounding box center [184, 240] width 90 height 20
click at [135, 244] on input "Application Development" at bounding box center [131, 240] width 8 height 8
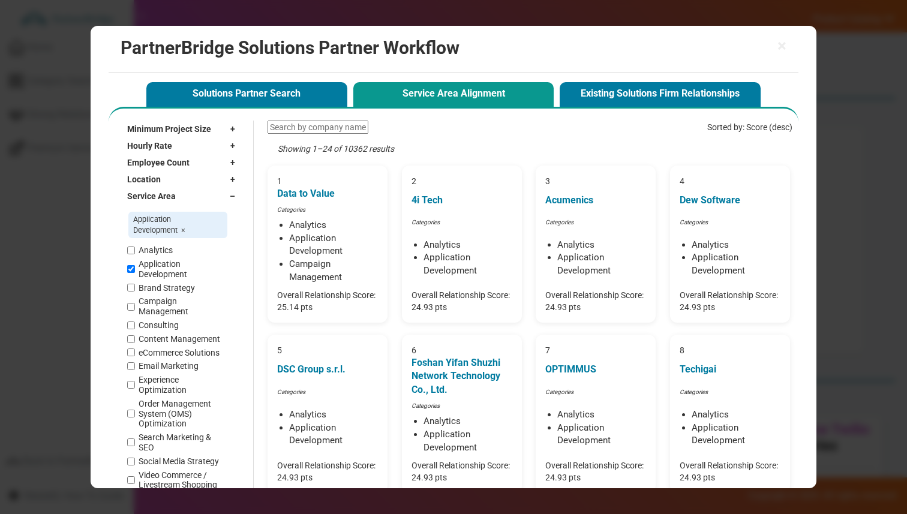
click at [154, 244] on div "Application Development × Analytics Application Development Brand Strategy Camp…" at bounding box center [177, 357] width 101 height 293
click at [149, 257] on div "Analytics Application Development Brand Strategy Campaign Management Consulting…" at bounding box center [177, 374] width 101 height 259
click at [149, 273] on label "Application Development" at bounding box center [184, 269] width 90 height 20
click at [135, 273] on input "Application Development" at bounding box center [131, 269] width 8 height 8
checkbox input "false"
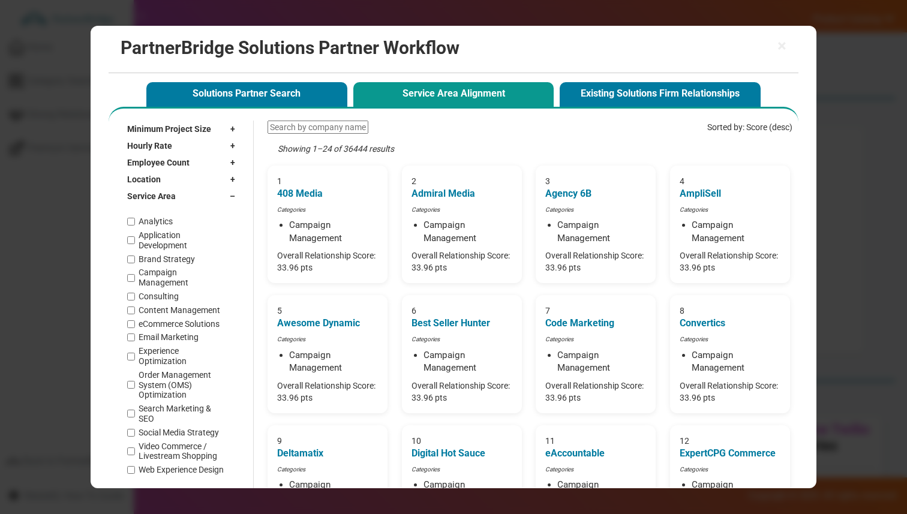
click at [141, 332] on label "Email Marketing" at bounding box center [169, 337] width 60 height 10
click at [135, 334] on input "Email Marketing" at bounding box center [131, 338] width 8 height 8
checkbox input "true"
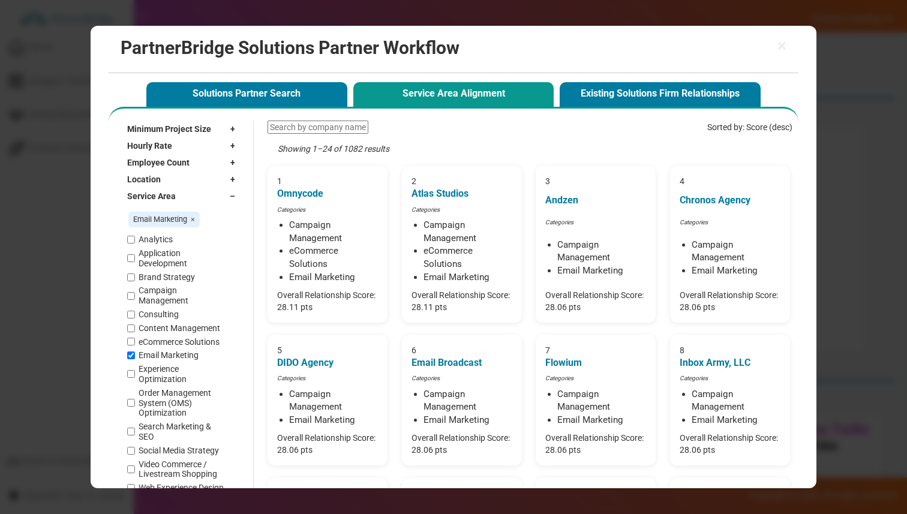
click at [143, 313] on div "Analytics Application Development Brand Strategy Campaign Management Consulting…" at bounding box center [177, 364] width 101 height 259
click at [143, 310] on label "Consulting" at bounding box center [159, 315] width 40 height 10
click at [135, 311] on input "Consulting" at bounding box center [131, 315] width 8 height 8
checkbox input "true"
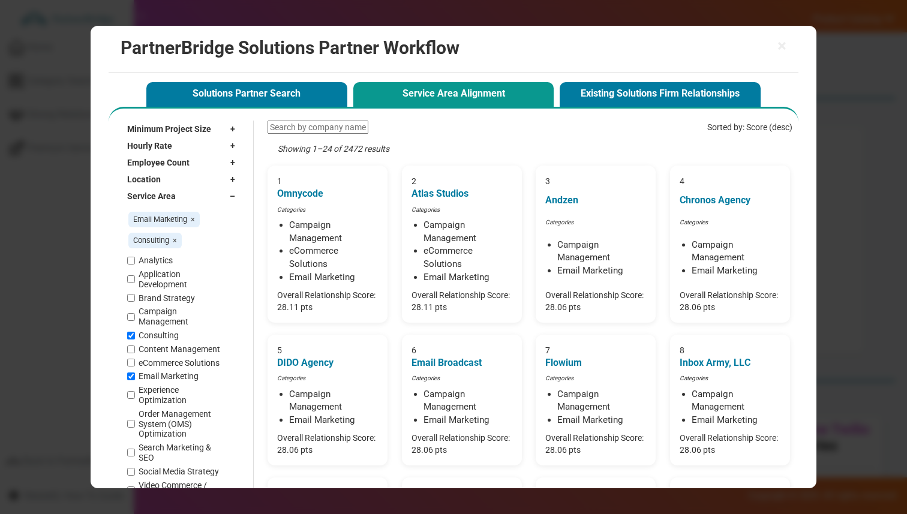
click at [146, 263] on label "Analytics" at bounding box center [156, 261] width 34 height 10
click at [135, 263] on input "Analytics" at bounding box center [131, 261] width 8 height 8
checkbox input "true"
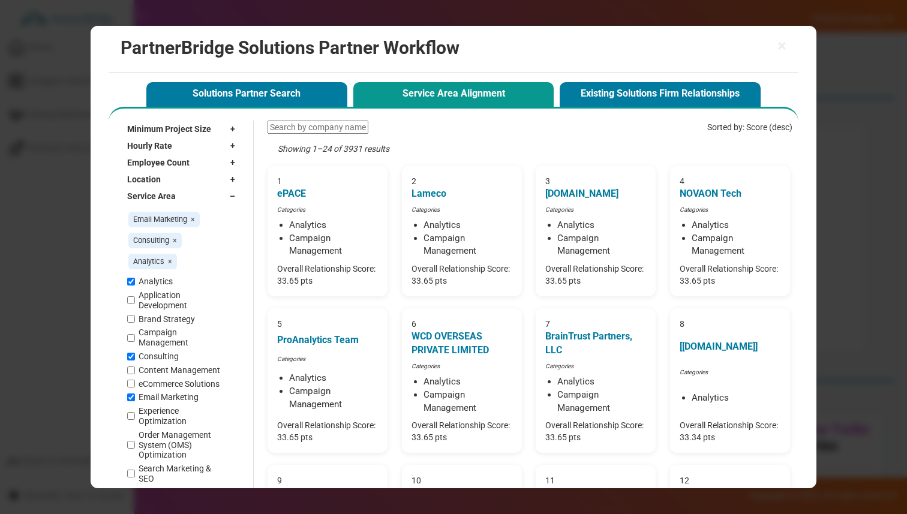
click at [146, 304] on label "Application Development" at bounding box center [184, 300] width 90 height 20
click at [135, 304] on input "Application Development" at bounding box center [131, 300] width 8 height 8
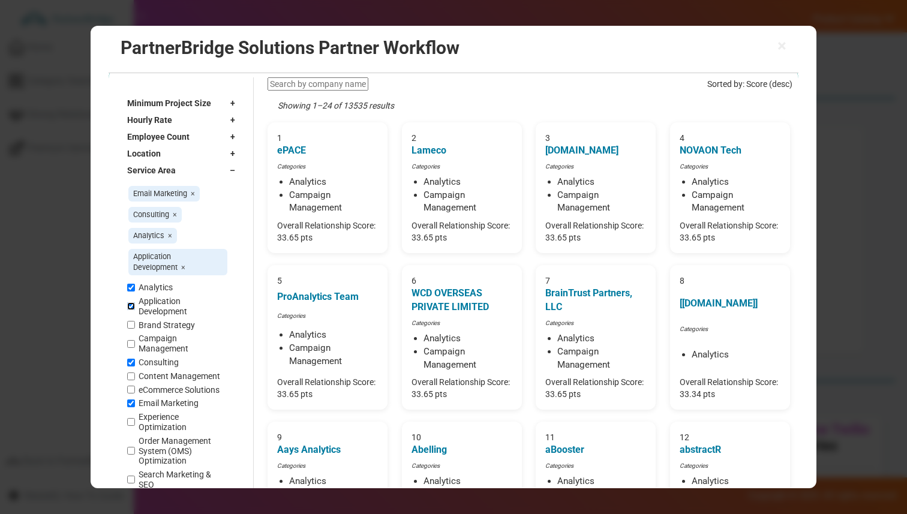
scroll to position [44, 0]
click at [151, 303] on label "Application Development" at bounding box center [184, 306] width 90 height 20
click at [135, 303] on input "Application Development" at bounding box center [131, 307] width 8 height 8
checkbox input "false"
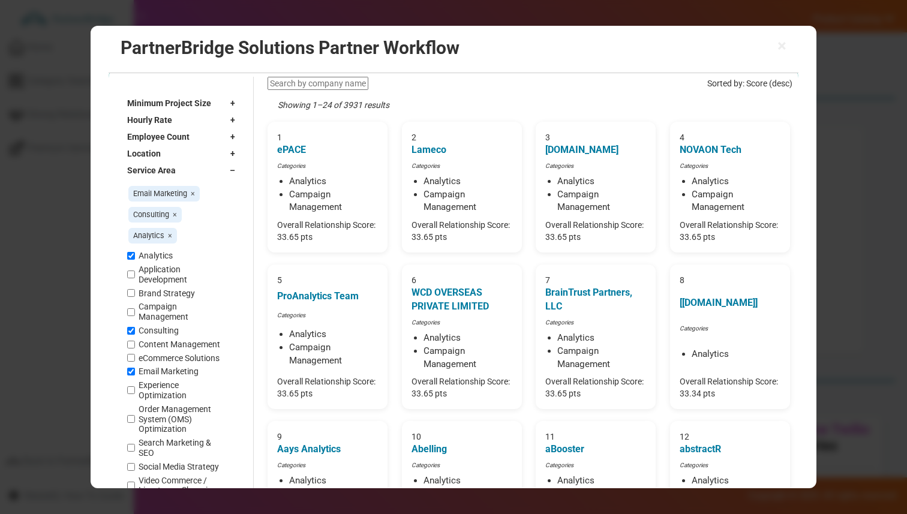
click at [152, 253] on label "Analytics" at bounding box center [156, 256] width 34 height 10
click at [135, 253] on input "Analytics" at bounding box center [131, 256] width 8 height 8
checkbox input "false"
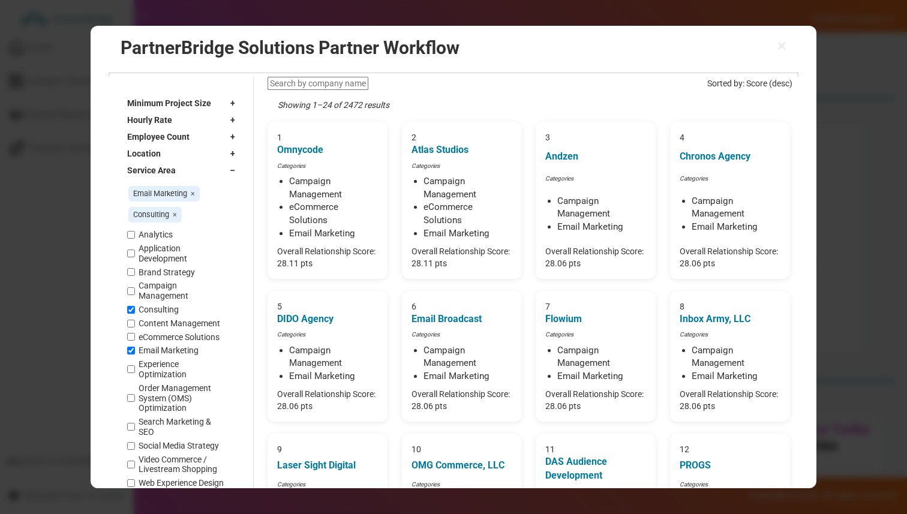
click at [155, 305] on label "Consulting" at bounding box center [159, 310] width 40 height 10
click at [135, 306] on input "Consulting" at bounding box center [131, 310] width 8 height 8
checkbox input "false"
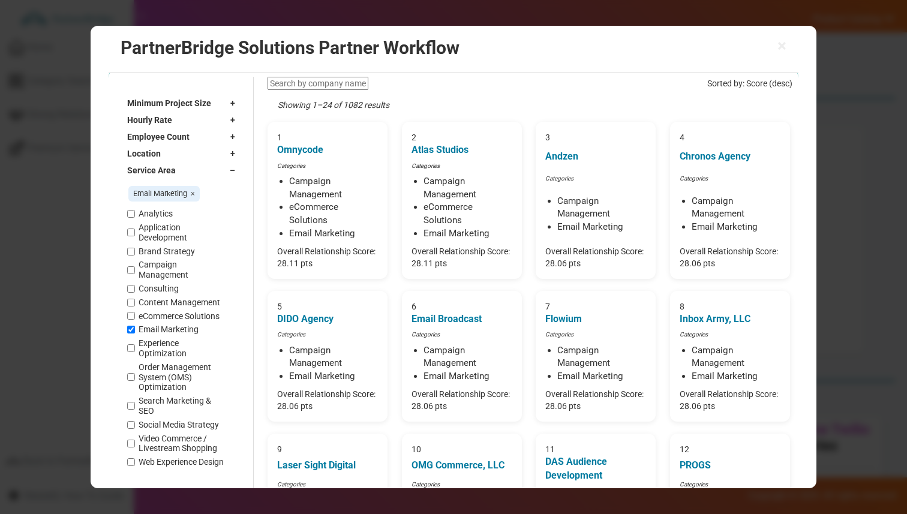
click at [156, 325] on label "Email Marketing" at bounding box center [169, 330] width 60 height 10
click at [135, 326] on input "Email Marketing" at bounding box center [131, 330] width 8 height 8
checkbox input "false"
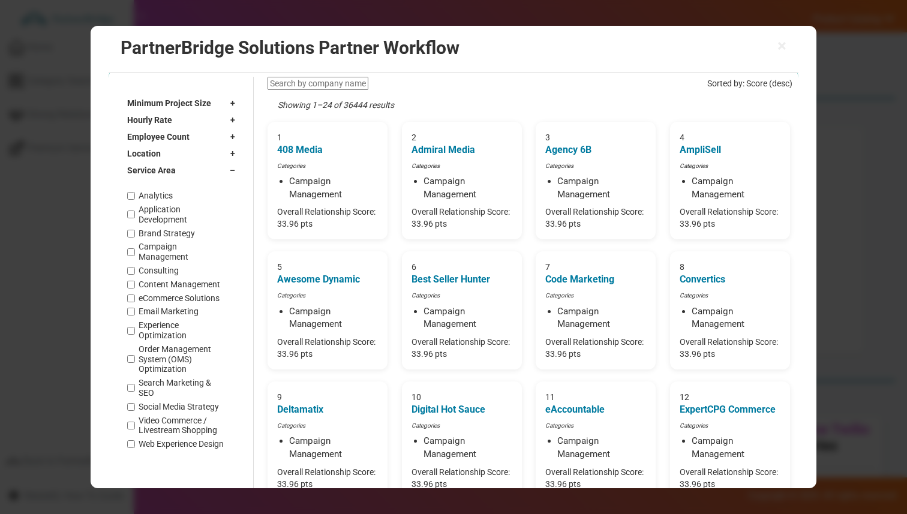
click at [232, 170] on span "–" at bounding box center [235, 171] width 11 height 12
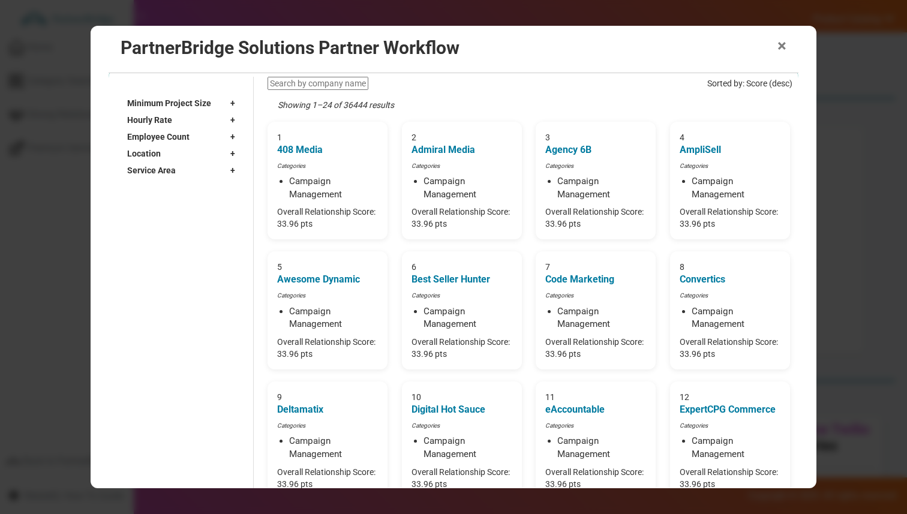
click at [781, 47] on span "×" at bounding box center [782, 46] width 9 height 17
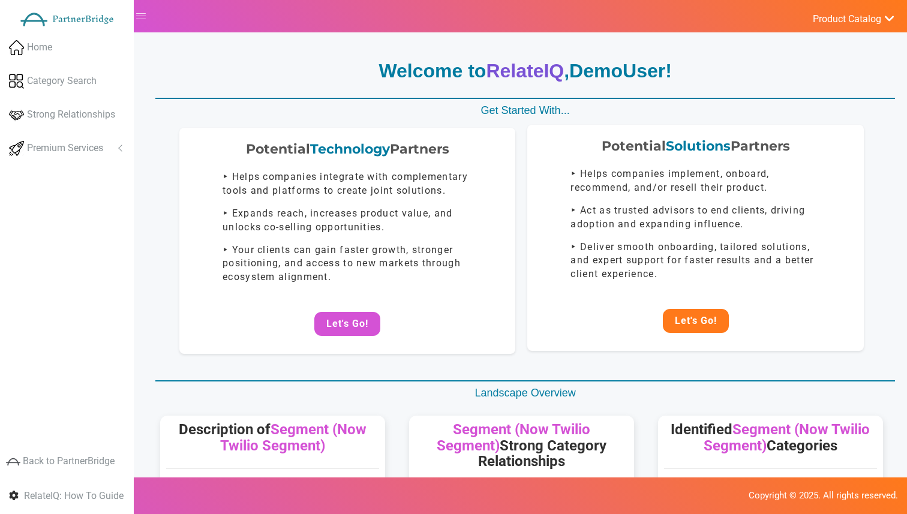
click at [686, 318] on button "Let's Go!" at bounding box center [696, 321] width 66 height 24
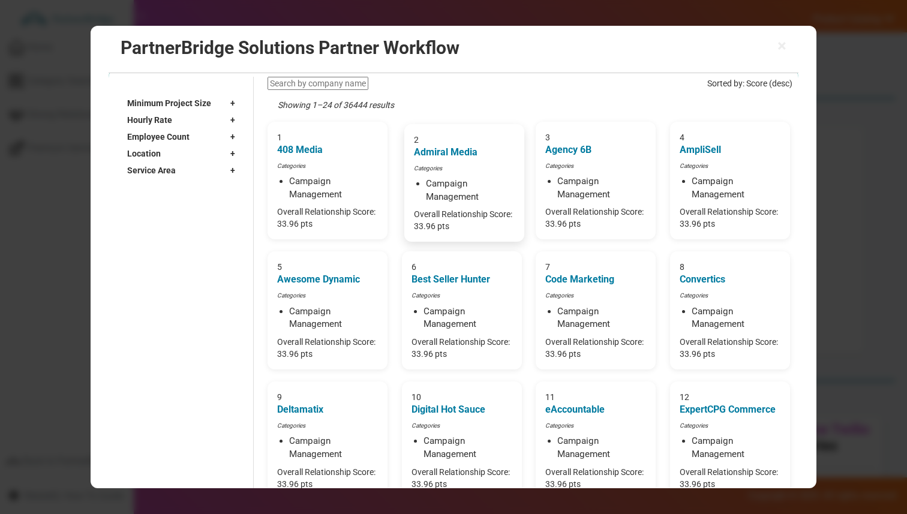
scroll to position [0, 0]
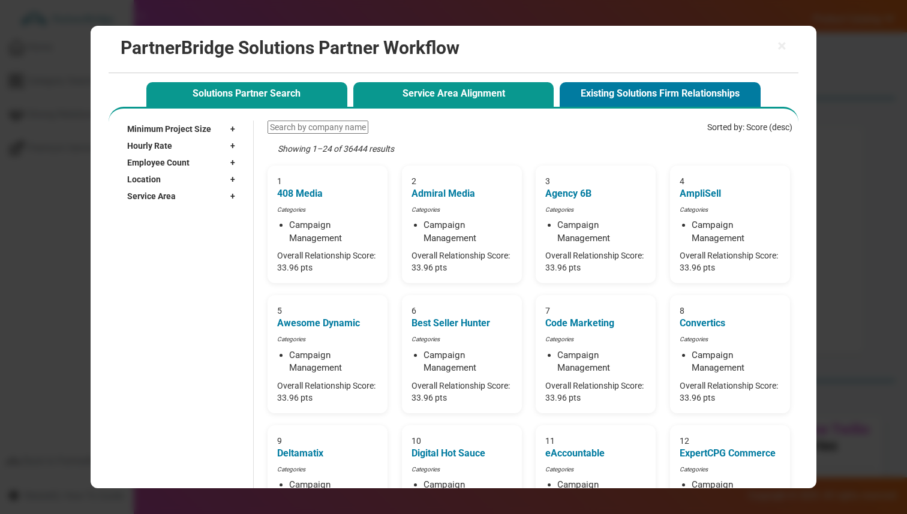
click at [300, 86] on button "Solutions Partner Search" at bounding box center [246, 94] width 201 height 25
